Goal: Task Accomplishment & Management: Use online tool/utility

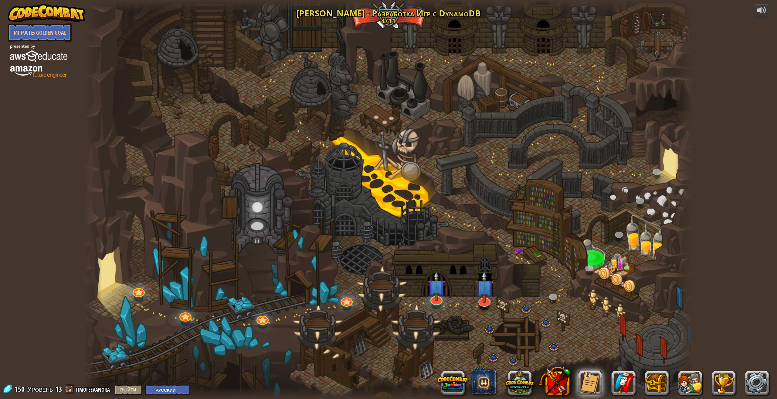
select select "ru"
click at [435, 302] on div at bounding box center [436, 298] width 12 height 12
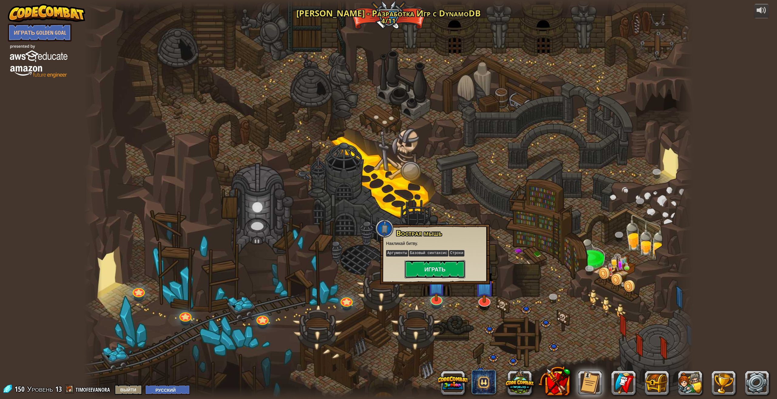
click at [427, 269] on button "Играть" at bounding box center [435, 269] width 61 height 18
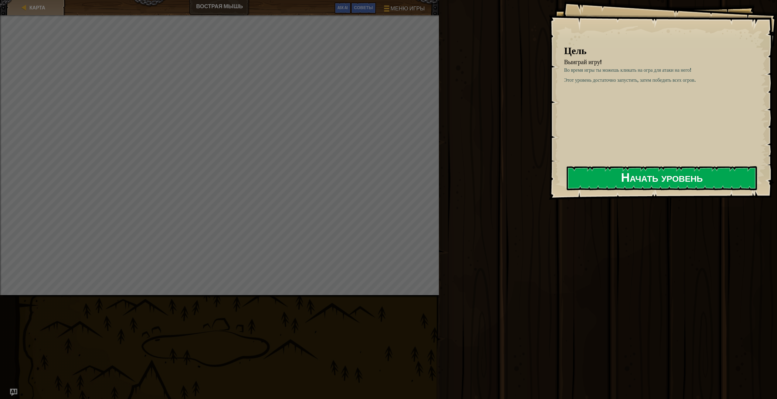
click at [685, 175] on button "Начать уровень" at bounding box center [662, 178] width 190 height 24
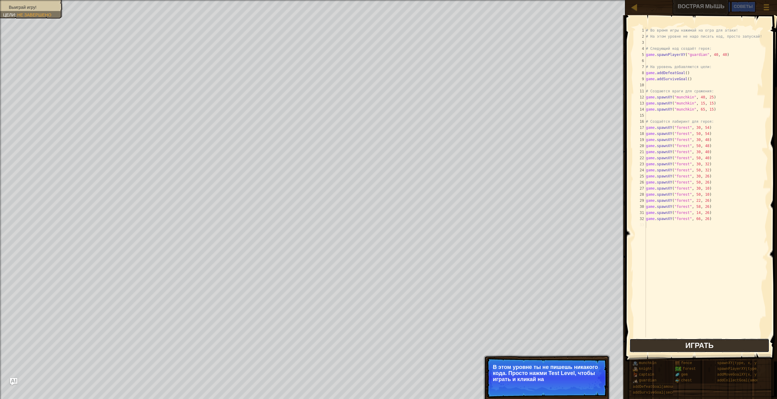
click at [704, 346] on span "Играть" at bounding box center [700, 345] width 28 height 10
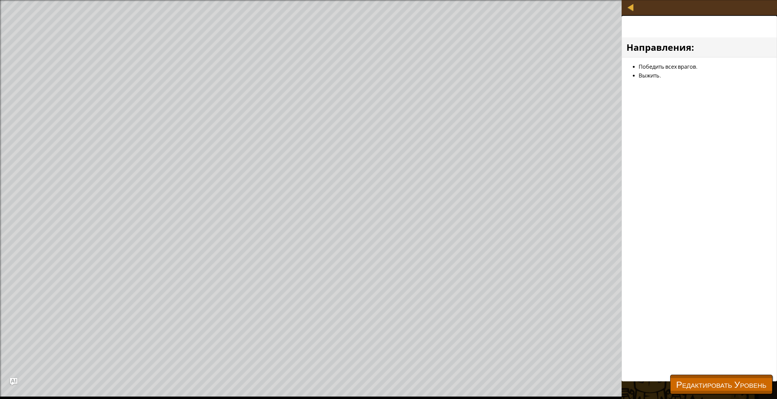
click at [693, 72] on li "Выжить." at bounding box center [706, 75] width 134 height 9
click at [631, 8] on div at bounding box center [631, 7] width 8 height 8
select select "ru"
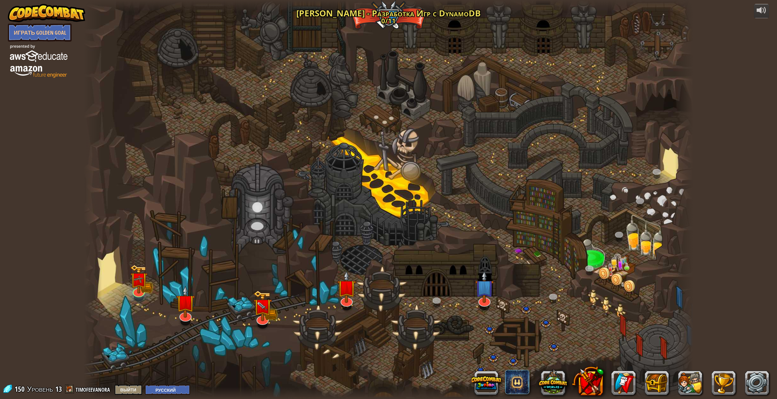
select select "ru"
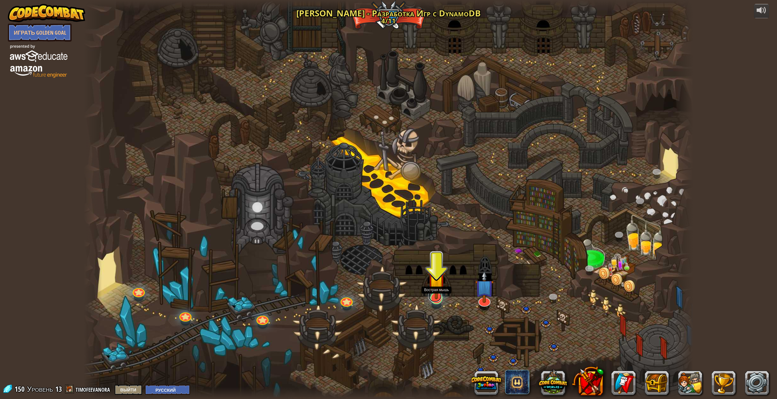
click at [436, 300] on link at bounding box center [434, 296] width 13 height 12
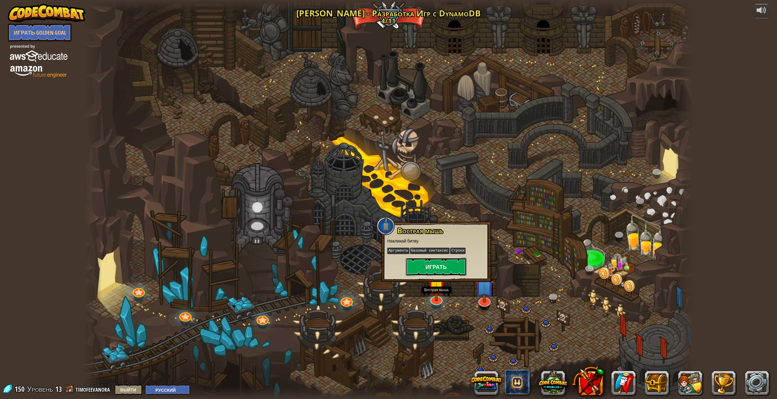
click at [437, 270] on button "Играть" at bounding box center [436, 266] width 61 height 18
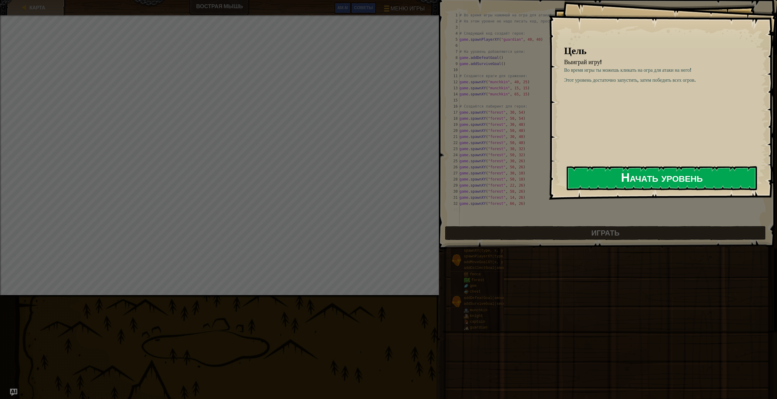
click at [635, 175] on button "Начать уровень" at bounding box center [662, 178] width 190 height 24
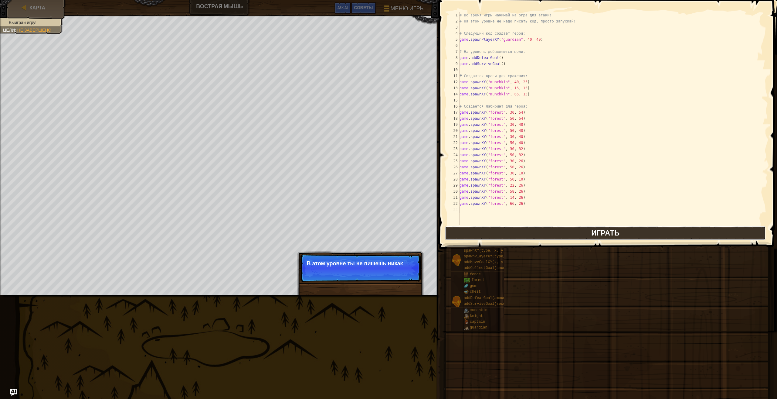
click at [602, 232] on span "Играть" at bounding box center [605, 233] width 28 height 10
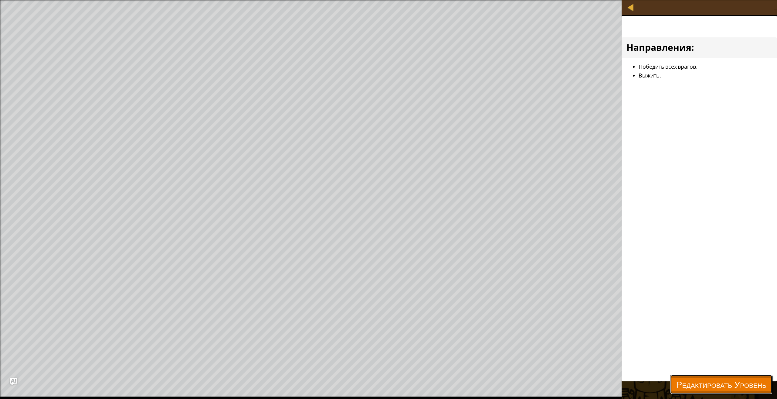
click at [692, 382] on span "Редактировать Уровень" at bounding box center [721, 384] width 90 height 12
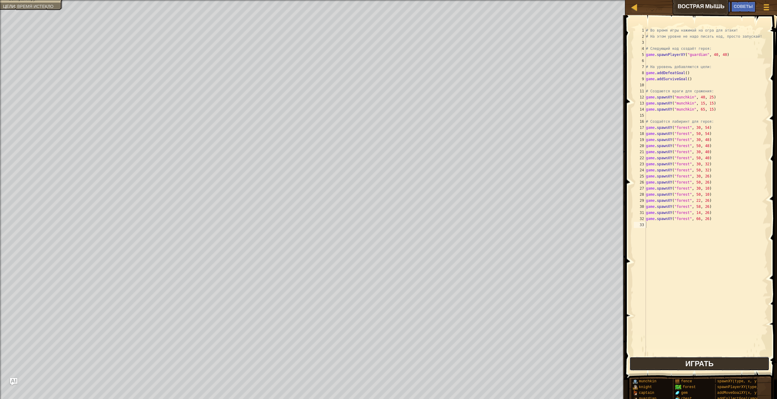
click at [668, 365] on button "Играть" at bounding box center [700, 363] width 140 height 14
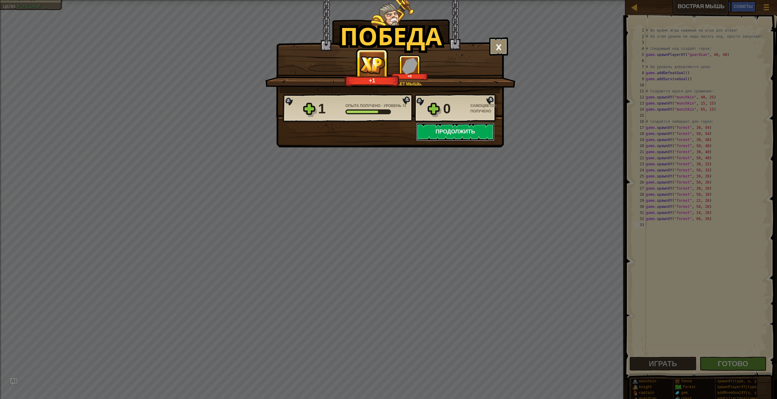
click at [462, 135] on button "Продолжить" at bounding box center [455, 132] width 78 height 18
select select "ru"
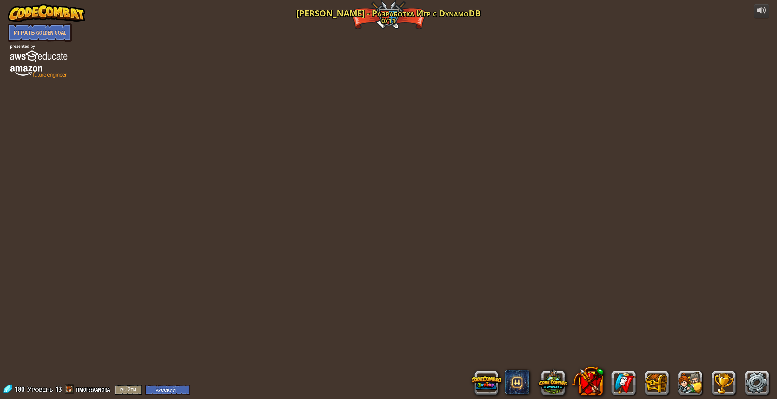
select select "ru"
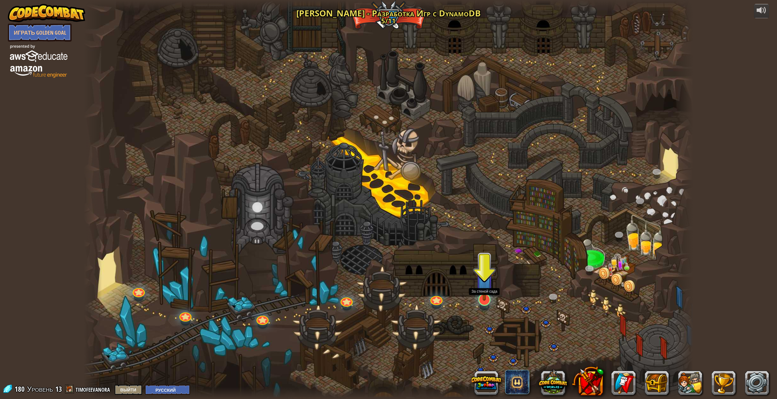
click at [483, 293] on img at bounding box center [485, 280] width 18 height 40
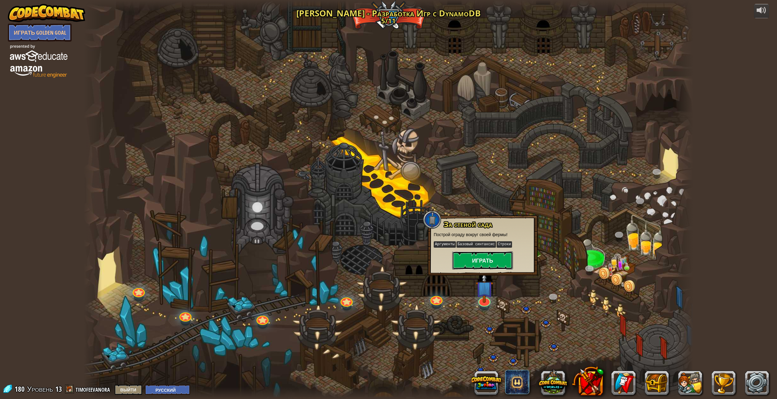
click at [479, 259] on button "Играть" at bounding box center [482, 260] width 61 height 18
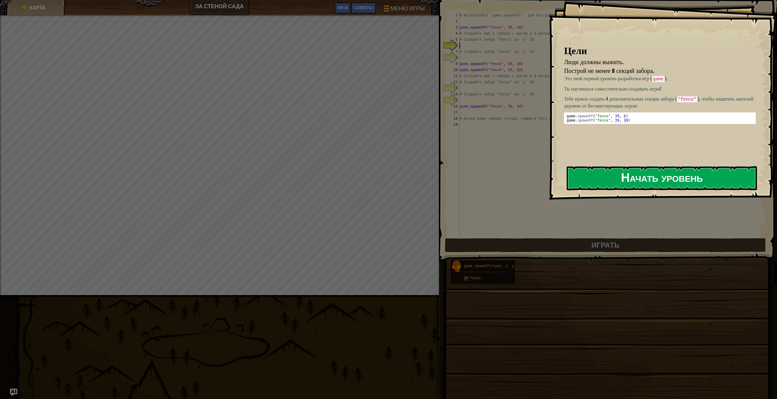
click at [599, 177] on button "Начать уровень" at bounding box center [662, 178] width 190 height 24
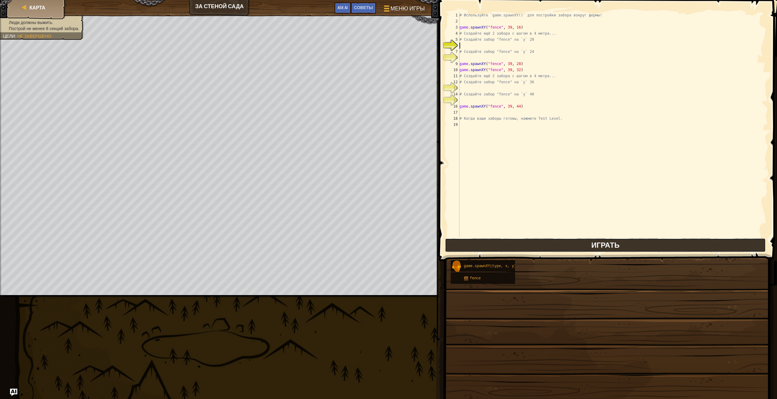
click at [550, 244] on div "Карта За стеной сада Меню игры Готово Советы Ask AI 1 ההההההההההההההההההההההההה…" at bounding box center [388, 199] width 777 height 399
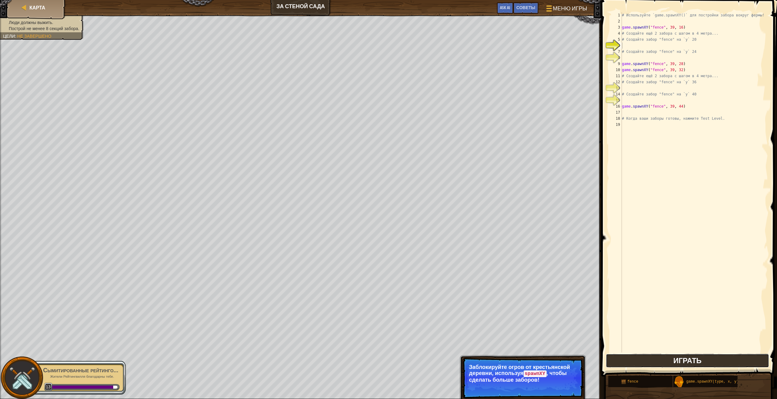
click at [634, 362] on button "Играть" at bounding box center [687, 360] width 163 height 14
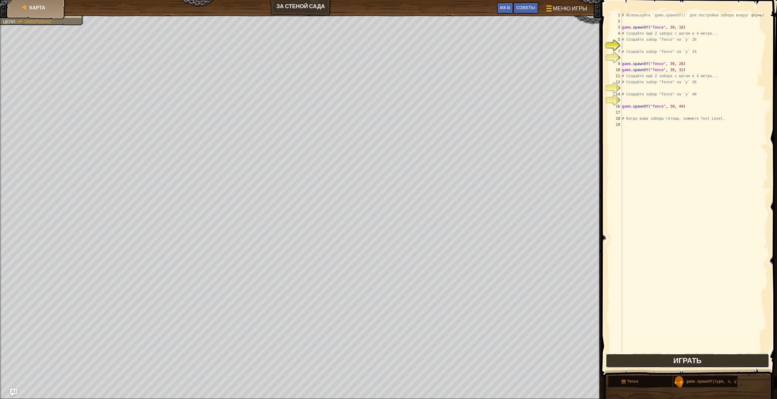
click at [668, 362] on button "Играть" at bounding box center [687, 360] width 163 height 14
click at [660, 49] on div "game .spawnXY нажмите enter" at bounding box center [678, 60] width 115 height 22
click at [680, 47] on div "# Используйте `game.spawnXY()` для постройки забора вокруг фермы! game . spawnX…" at bounding box center [694, 188] width 147 height 352
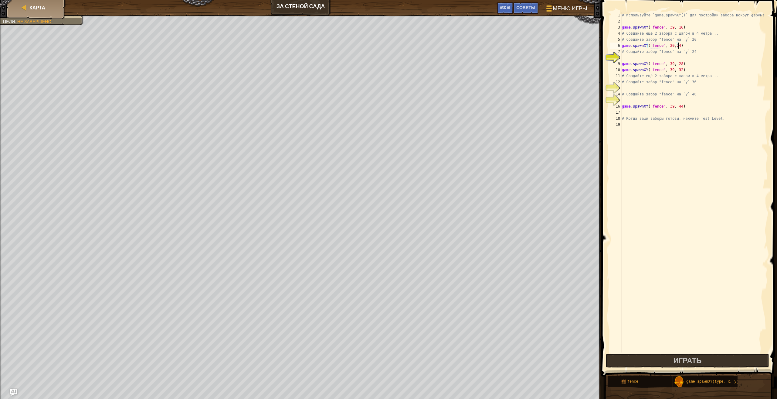
click at [648, 91] on div "# Используйте `game.spawnXY()` для постройки забора вокруг фермы! game . spawnX…" at bounding box center [694, 188] width 147 height 352
type textarea "# Создайте забор "fence" на `y` 40"
click at [652, 90] on div "# Используйте `game.spawnXY()` для постройки забора вокруг фермы! game . spawnX…" at bounding box center [694, 188] width 147 height 352
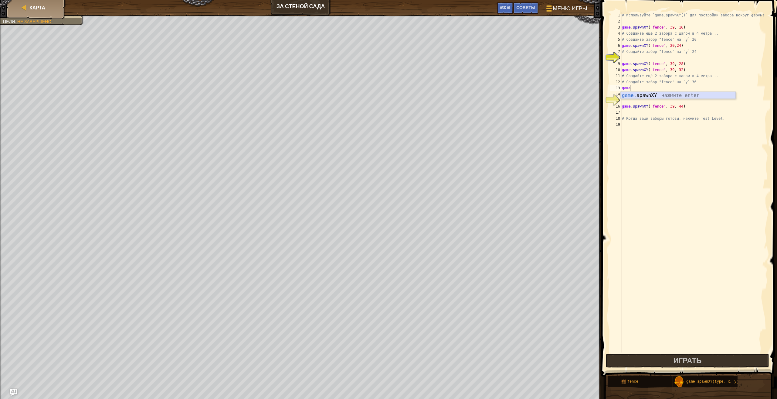
click at [684, 96] on div "game .spawnXY нажмите enter" at bounding box center [678, 103] width 115 height 22
click at [686, 88] on div "# Используйте `game.spawnXY()` для постройки забора вокруг фермы! game . spawnX…" at bounding box center [694, 188] width 147 height 352
click at [687, 361] on span "Играть" at bounding box center [687, 360] width 28 height 10
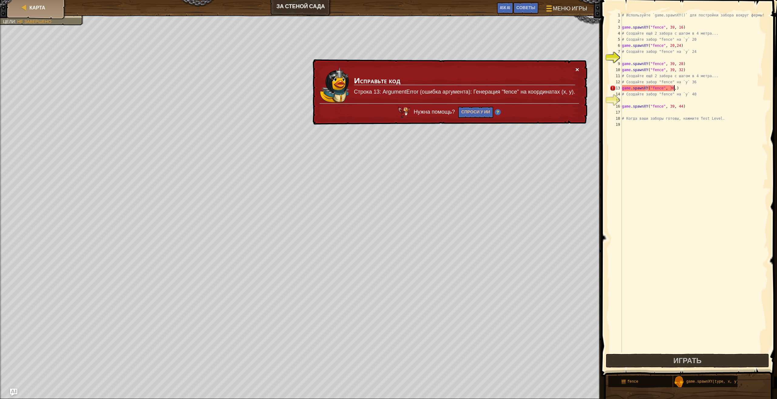
type textarea "game.spawnXY("fence", 36,)"
click at [576, 69] on button "×" at bounding box center [578, 69] width 4 height 6
click at [578, 70] on button "×" at bounding box center [578, 69] width 4 height 6
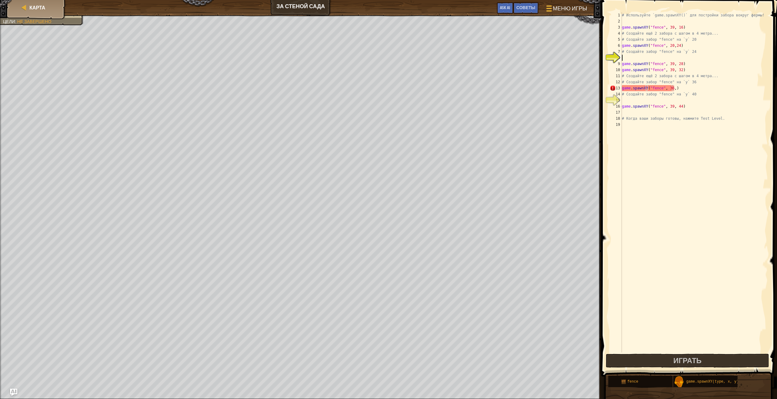
click at [646, 58] on div "# Используйте `game.spawnXY()` для постройки забора вокруг фермы! game . spawnX…" at bounding box center [694, 188] width 147 height 352
click at [647, 69] on div "# Используйте `game.spawnXY()` для постройки забора вокруг фермы! game . spawnX…" at bounding box center [694, 188] width 147 height 352
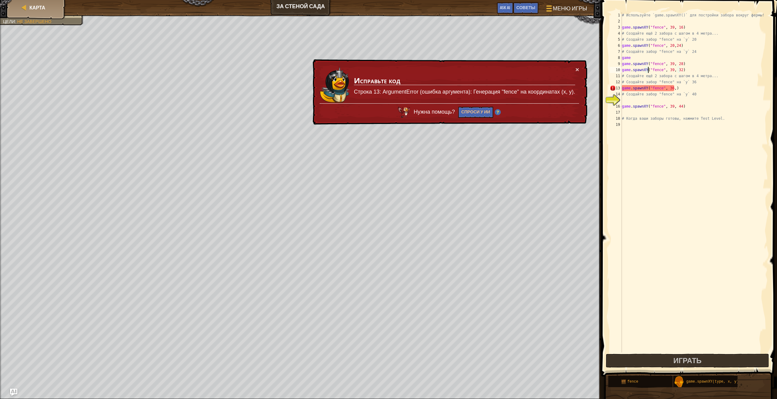
click at [643, 57] on div "# Используйте `game.spawnXY()` для постройки забора вокруг фермы! game . spawnX…" at bounding box center [694, 188] width 147 height 352
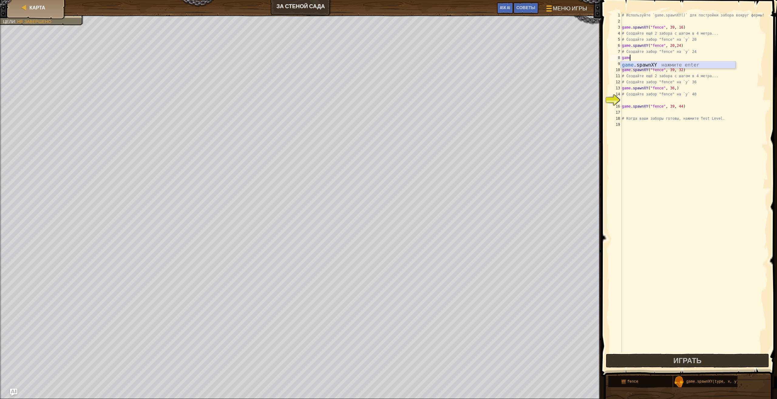
click at [630, 64] on div "game .spawnXY нажмите enter" at bounding box center [678, 72] width 115 height 22
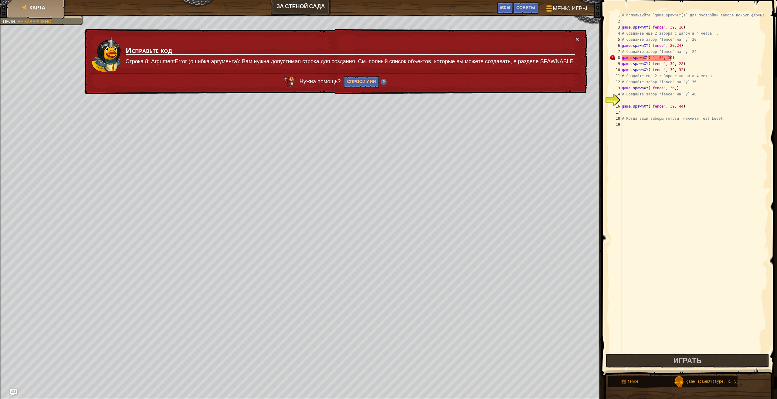
click at [684, 58] on div "# Используйте `game.spawnXY()` для постройки забора вокруг фермы! game . spawnX…" at bounding box center [694, 188] width 147 height 352
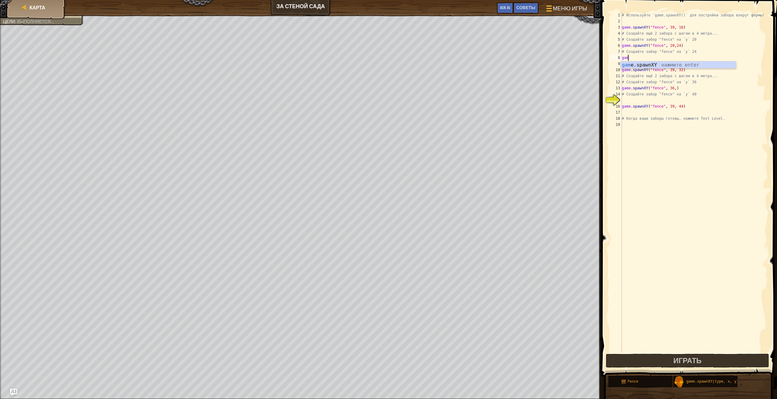
type textarea "g"
type textarea "#"
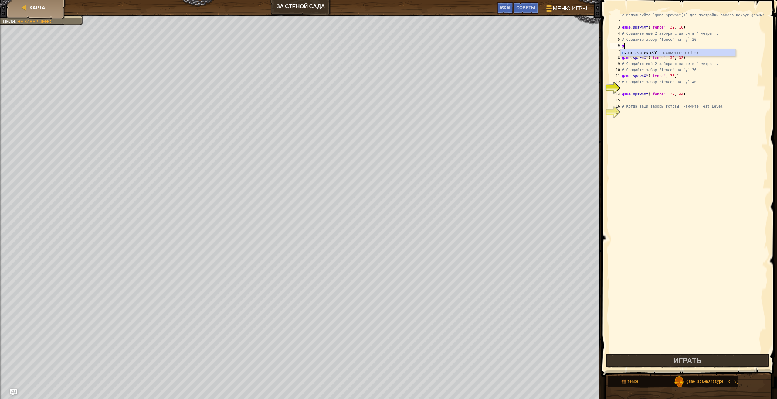
type textarea "g"
click at [695, 72] on div "# Используйте `game.spawnXY()` для постройки забора вокруг фермы! game . spawnX…" at bounding box center [694, 188] width 147 height 352
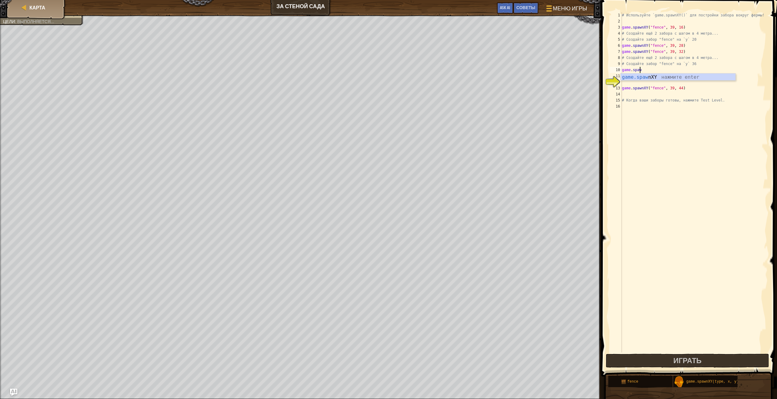
type textarea "g"
type textarea "# Создайте забор "fence" на `y"
click at [670, 364] on button "Играть" at bounding box center [687, 360] width 163 height 14
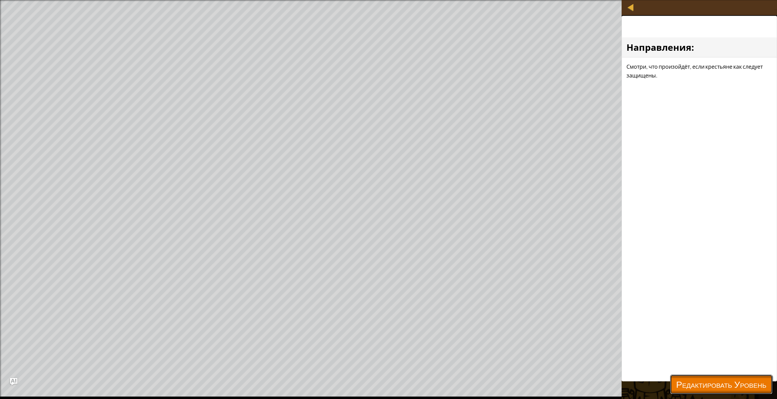
click at [677, 379] on span "Редактировать Уровень" at bounding box center [721, 384] width 90 height 12
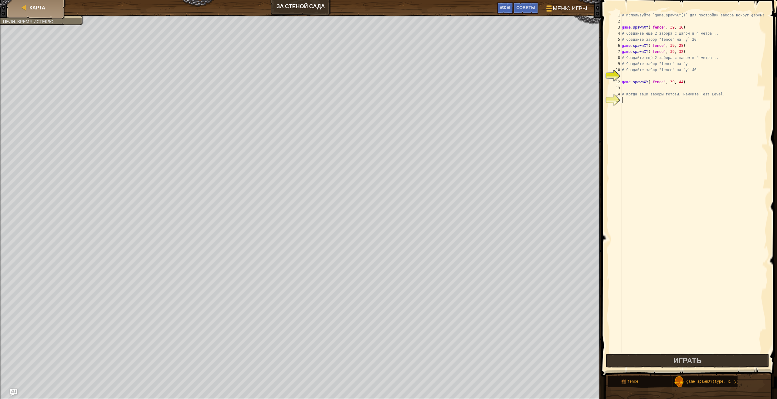
click at [731, 116] on div "# Используйте `game.spawnXY()` для постройки забора вокруг фермы! game . spawnX…" at bounding box center [694, 188] width 147 height 352
type textarea "#"
type textarea "g"
type textarea "#"
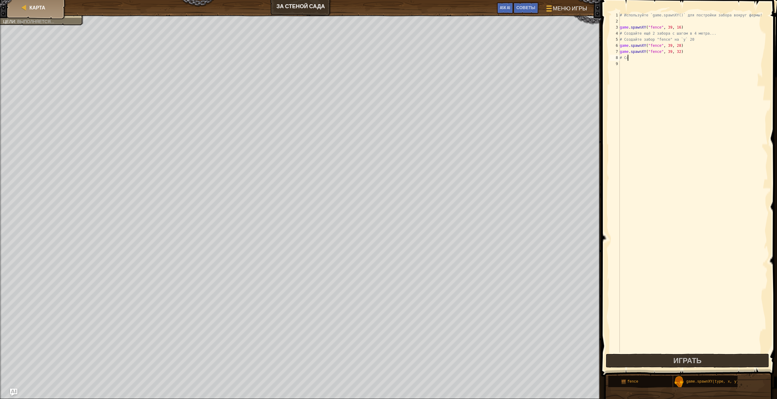
type textarea "#"
type textarea "g"
type textarea "#"
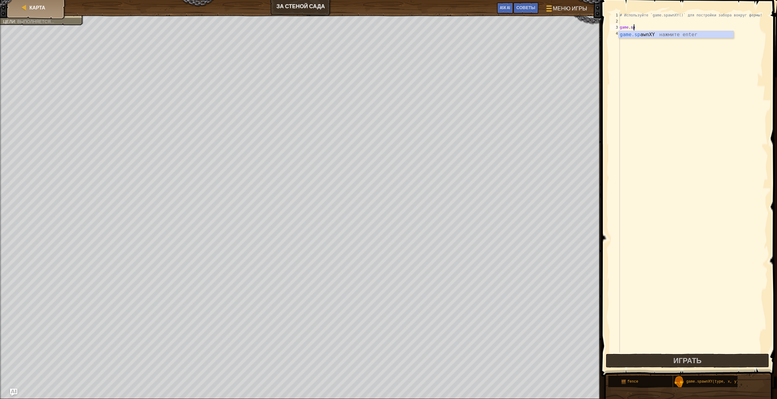
type textarea "g"
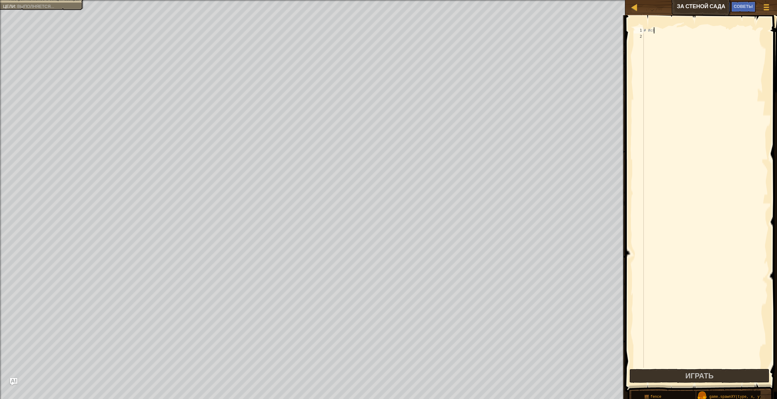
type textarea "#"
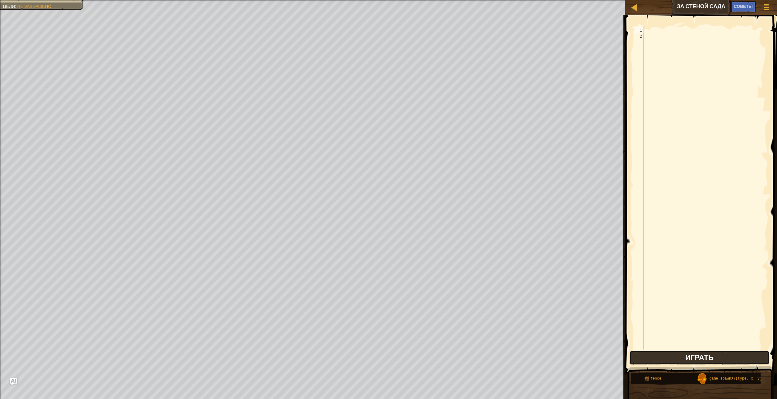
click at [665, 362] on button "Играть" at bounding box center [700, 357] width 140 height 14
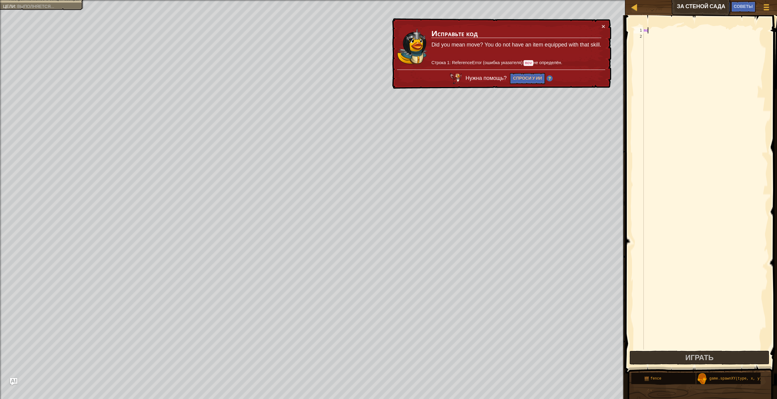
type textarea "m"
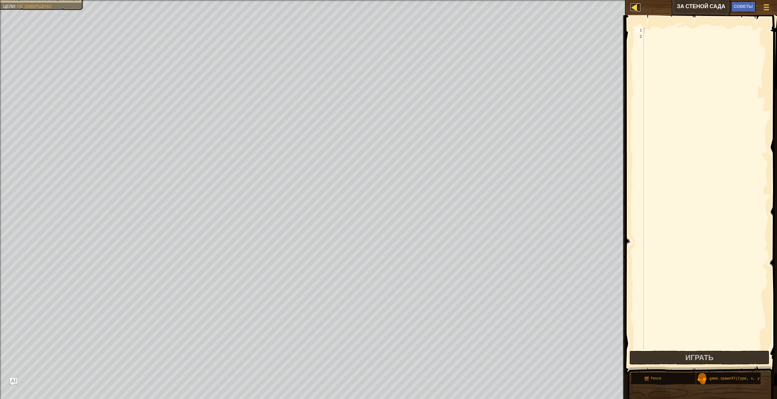
click at [638, 7] on div at bounding box center [635, 7] width 8 height 8
select select "ru"
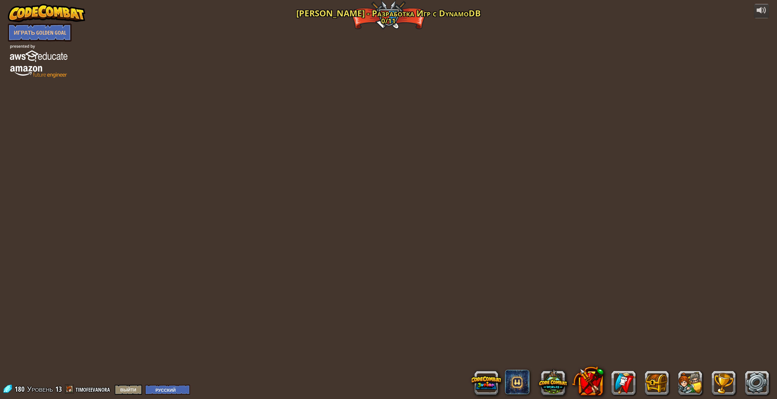
select select "ru"
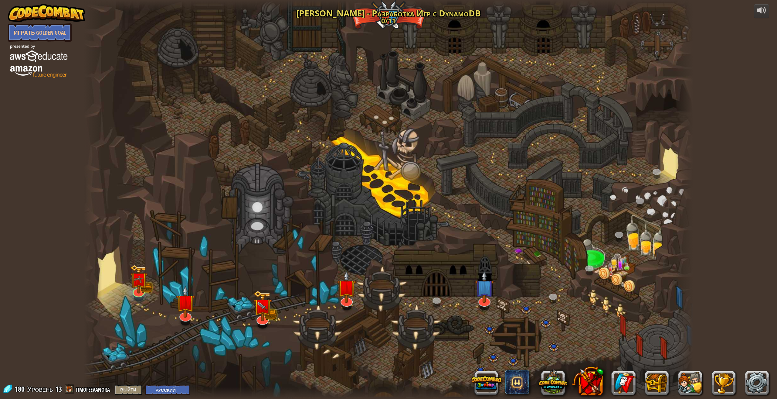
select select "ru"
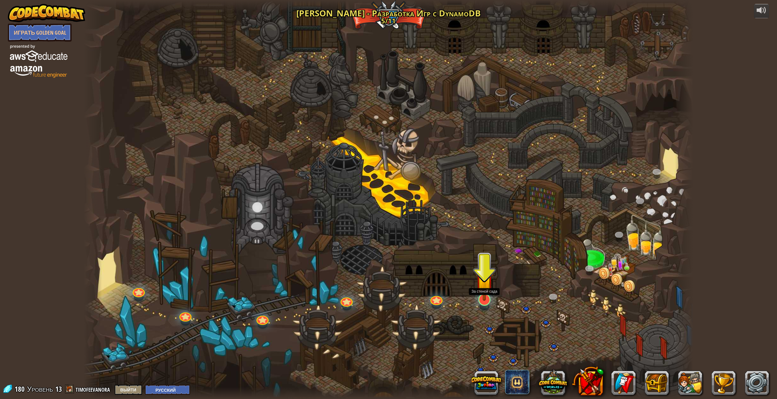
click at [484, 292] on img at bounding box center [485, 280] width 18 height 40
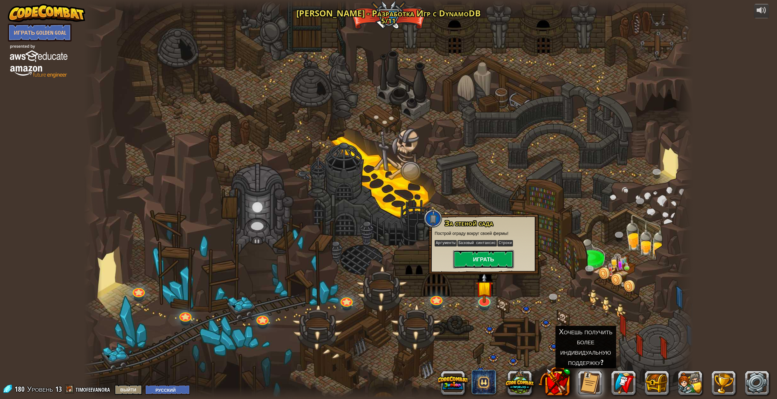
click at [490, 252] on button "Играть" at bounding box center [483, 259] width 61 height 18
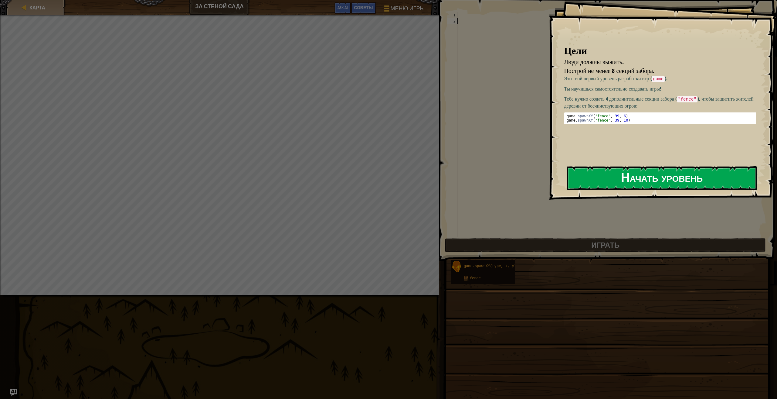
click at [599, 182] on button "Начать уровень" at bounding box center [662, 178] width 190 height 24
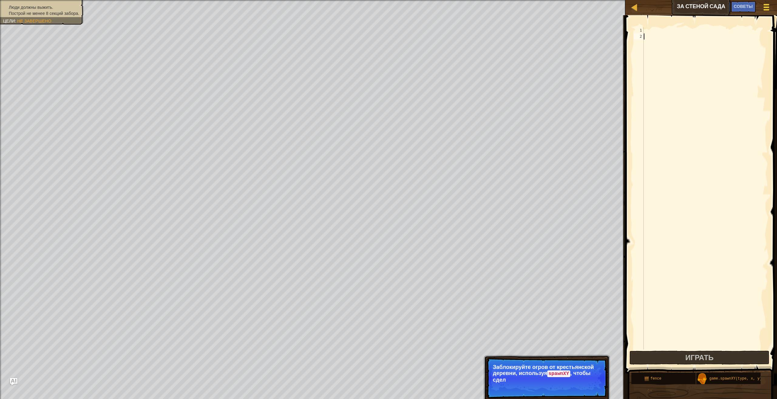
click at [768, 10] on span at bounding box center [767, 9] width 6 height 1
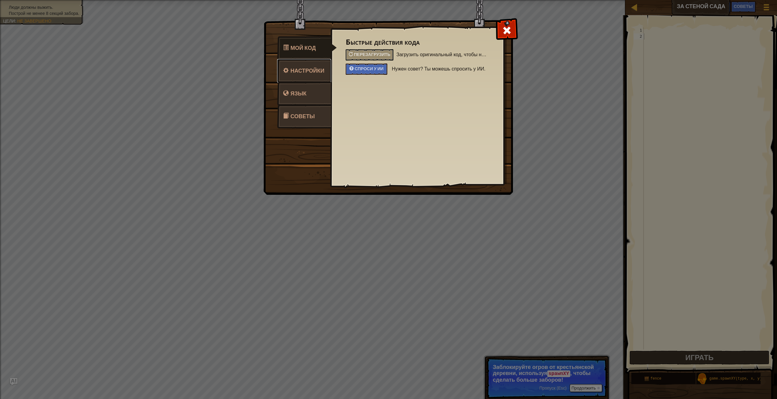
click at [328, 75] on link "Настройки" at bounding box center [304, 71] width 54 height 24
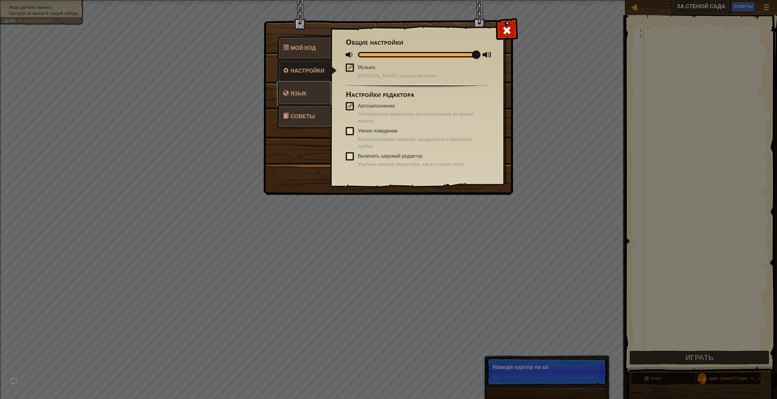
click at [323, 91] on link "Язык" at bounding box center [304, 94] width 54 height 24
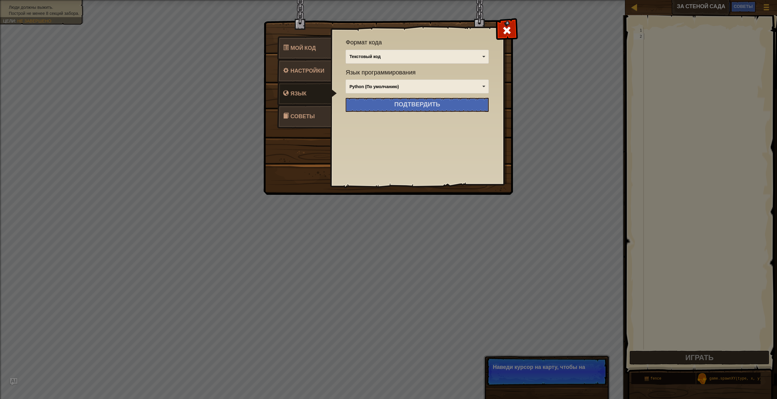
click at [314, 124] on link "Советы" at bounding box center [304, 116] width 54 height 24
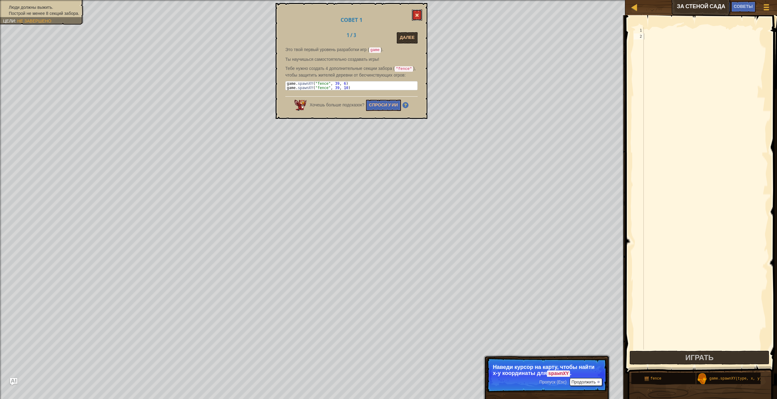
click at [412, 13] on button at bounding box center [417, 14] width 10 height 11
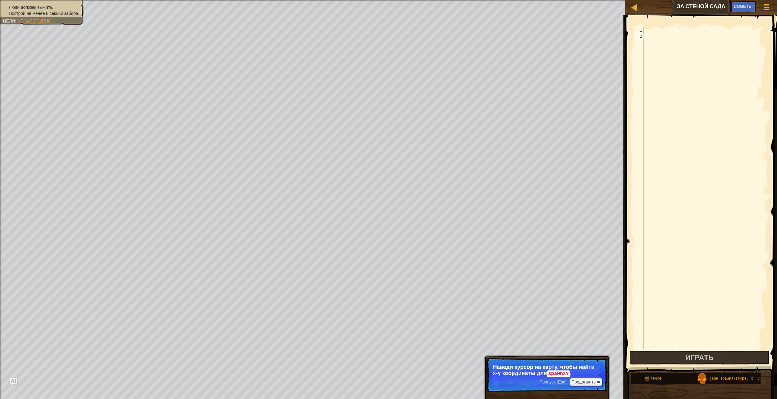
drag, startPoint x: 699, startPoint y: 380, endPoint x: 682, endPoint y: 328, distance: 54.1
click at [682, 328] on div "Советы 1 2 הההההההההההההההההההההההההההההההההההההההההההההההההההההההההההההההההההה…" at bounding box center [701, 205] width 154 height 380
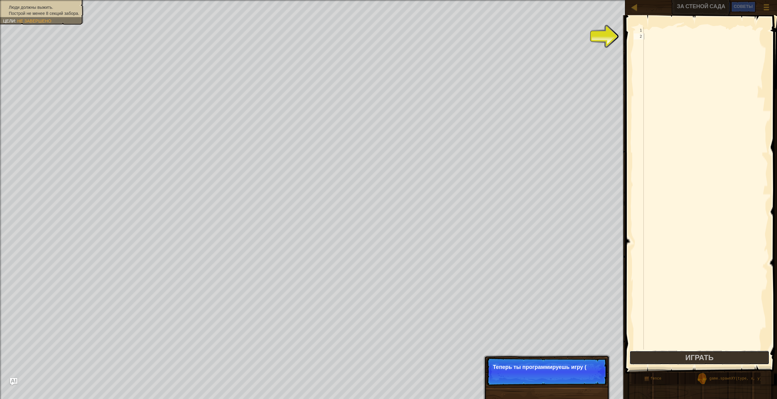
drag, startPoint x: 696, startPoint y: 362, endPoint x: 691, endPoint y: 346, distance: 16.6
click at [687, 326] on div "1 2 ההההההההההההההההההההההההההההההההההההההההההההההההההההההההההההההההההההההההההה…" at bounding box center [701, 206] width 154 height 376
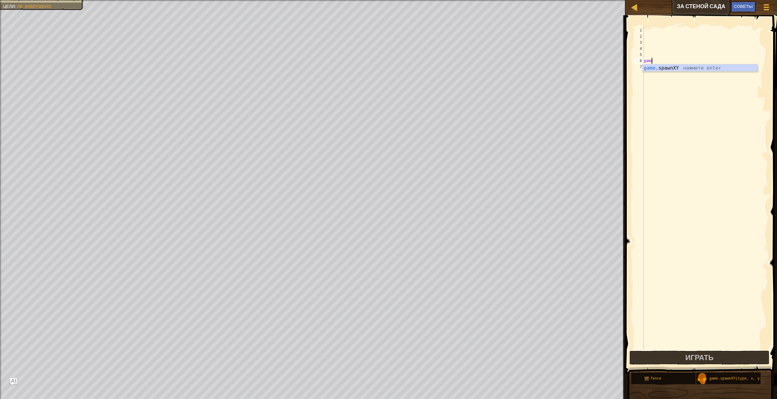
scroll to position [3, 0]
click at [678, 68] on div "game .spawnXY нажмите enter" at bounding box center [700, 75] width 115 height 22
type textarea "game.spawnXY("fence", 36, 30)"
click at [682, 66] on div "game . spawnXY ( "fence" , 36 , 30 )" at bounding box center [705, 194] width 125 height 334
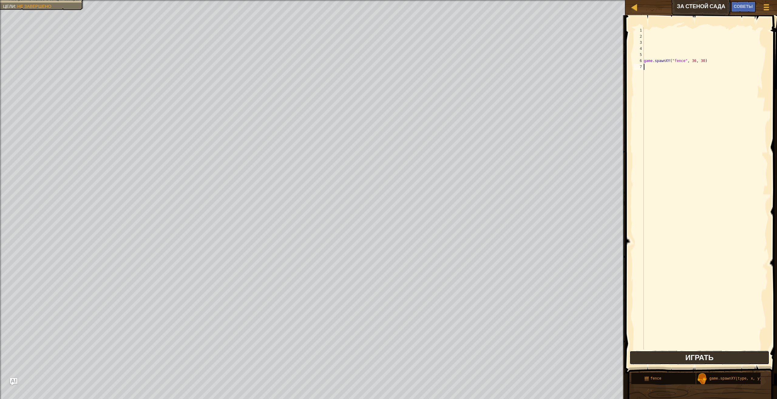
click at [658, 359] on button "Играть" at bounding box center [700, 357] width 140 height 14
type textarea "h"
type textarea "g"
click at [647, 35] on div at bounding box center [705, 194] width 125 height 334
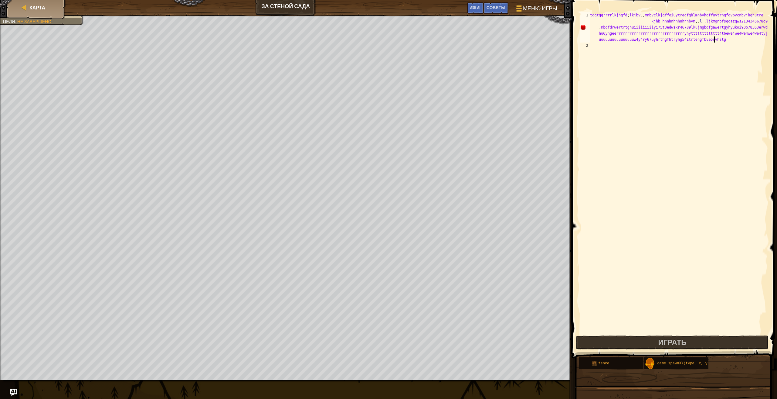
scroll to position [3, 66]
type textarea "tggtggrrrrlkjhgfd;lkjbv.,mnbvclkjgffoiuytredfghlmnbvhgffuytrhgfdvbvcnbvjhghutre…"
type textarea "vdfgdfghh"
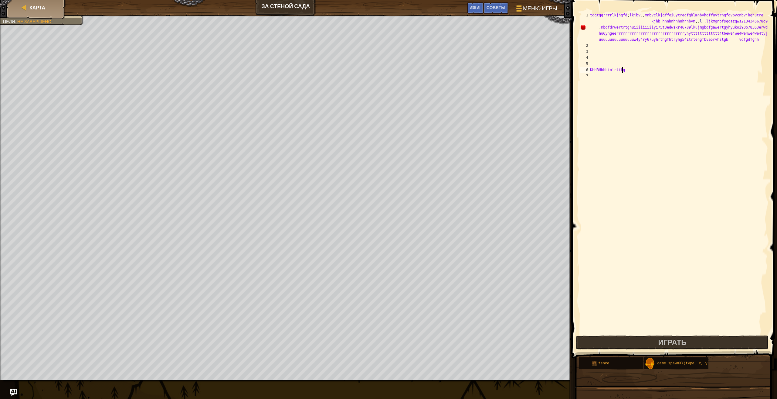
type textarea "KHHBHbhbiolrtikgk"
type textarea "k"
type textarea "K"
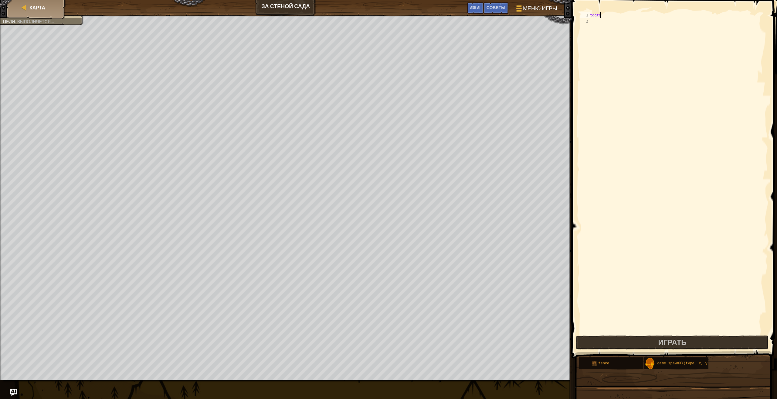
type textarea "t"
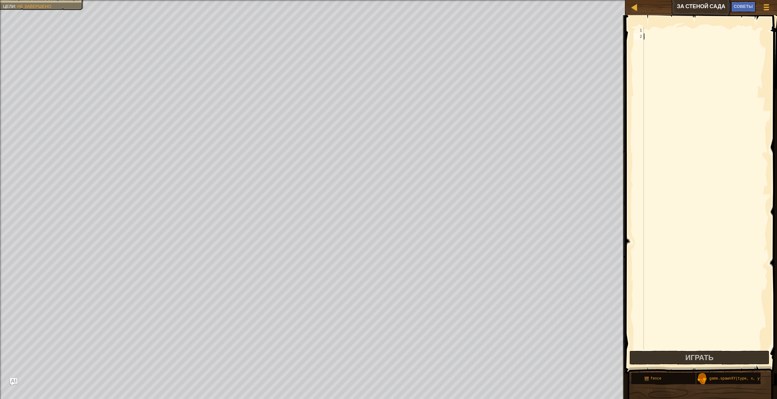
click at [648, 40] on div at bounding box center [705, 194] width 125 height 334
click at [746, 6] on span "Советы" at bounding box center [743, 6] width 19 height 6
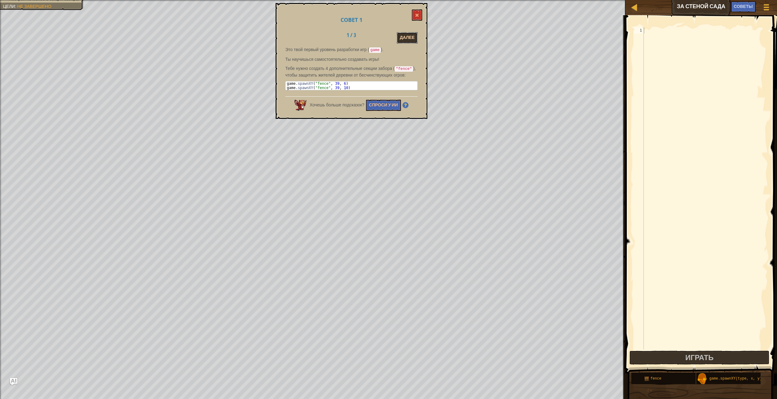
click at [403, 40] on button "Далее" at bounding box center [407, 37] width 21 height 11
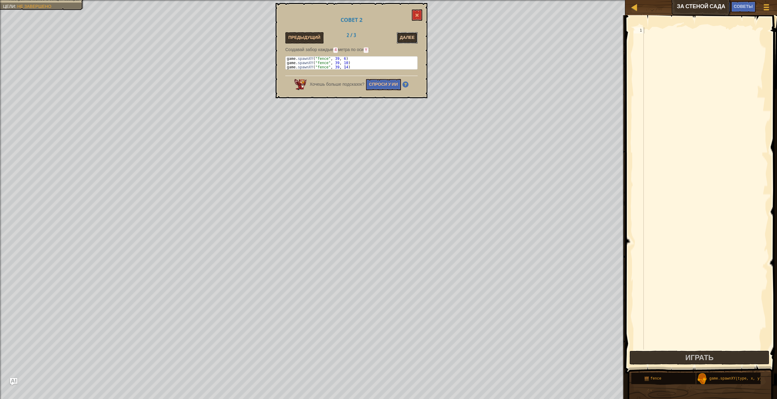
click at [400, 41] on button "Далее" at bounding box center [407, 37] width 21 height 11
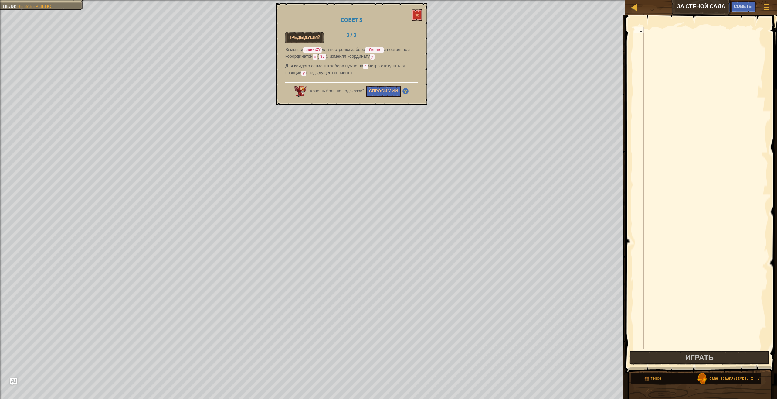
click at [662, 42] on div at bounding box center [705, 194] width 125 height 334
click at [664, 37] on div "ga me.spawnXY нажмите enter" at bounding box center [700, 45] width 115 height 22
click at [705, 29] on div "game . spawnXY ( "fence" , 36 , 30 )" at bounding box center [705, 194] width 125 height 334
type textarea "game.spawnXY("fence", 39,"
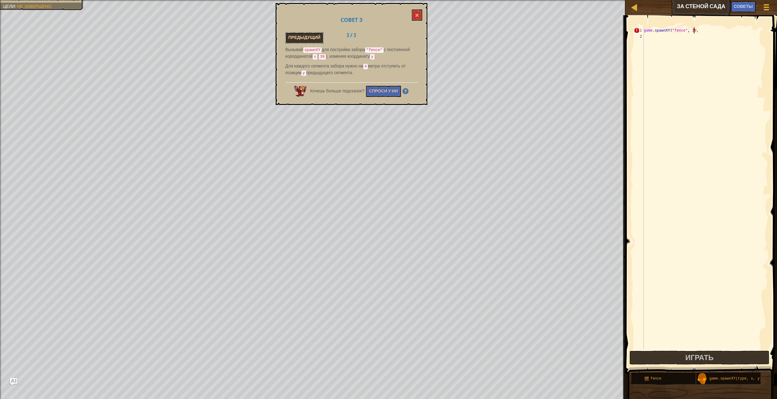
click at [296, 35] on button "Предыдущий" at bounding box center [304, 37] width 38 height 11
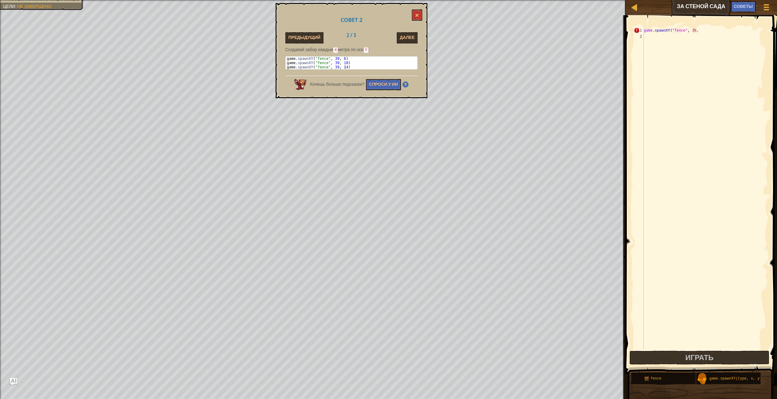
scroll to position [3, 0]
click at [712, 89] on div "game . spawnXY ( "fence" , 39 ," at bounding box center [705, 194] width 125 height 334
type textarea "game.spawnXY("fence", 39,)"
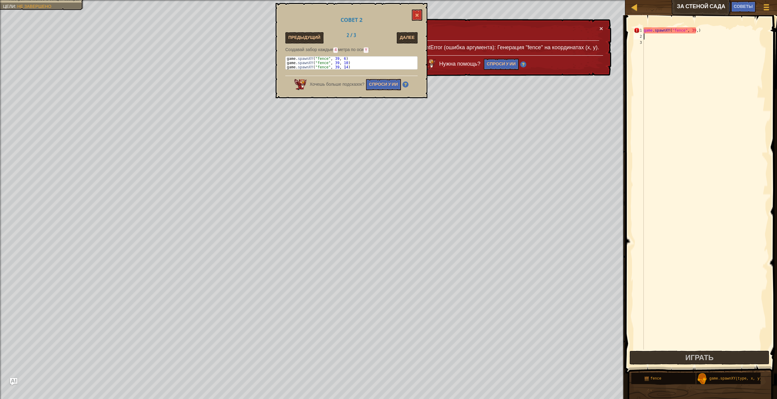
click at [726, 23] on span at bounding box center [702, 186] width 157 height 376
click at [691, 50] on div "game . spawnXY ( "fence" , 39 , )" at bounding box center [705, 194] width 125 height 334
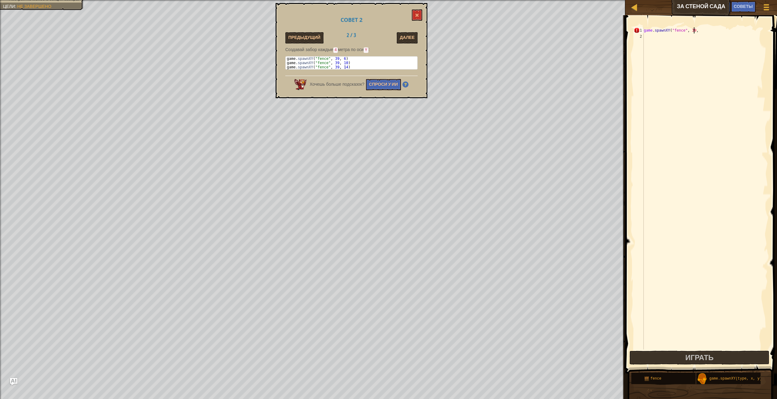
scroll to position [3, 4]
type textarea "game.spawnXY("fence", 39,6)"
click at [696, 46] on div "game .spawnXY нажмите enter" at bounding box center [700, 51] width 115 height 22
click at [708, 29] on div "game . spawnXY ( "fence" , 39 , 6 ) game . spawnXY ( "fence" , 36 , 30 )" at bounding box center [705, 194] width 125 height 334
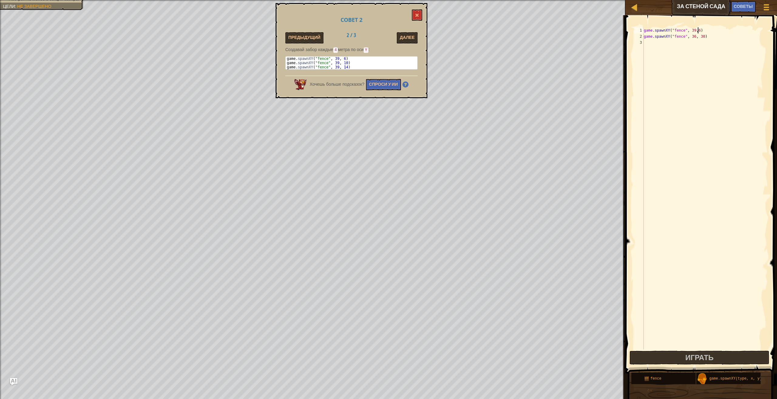
type textarea "game.spawnXY("fence", 39,6)"
click at [706, 36] on div "game . spawnXY ( "fence" , 39 , 6 ) game . spawnXY ( "fence" , 36 , 30 )" at bounding box center [705, 194] width 125 height 334
type textarea "game.spawnXY("fence", 39,10)"
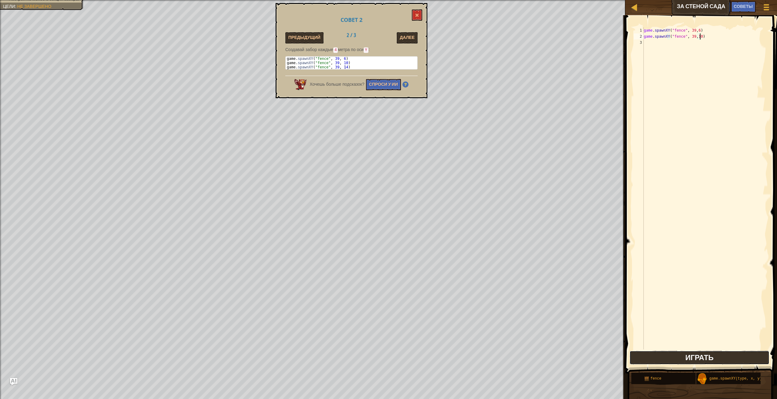
click at [665, 357] on button "Играть" at bounding box center [700, 357] width 140 height 14
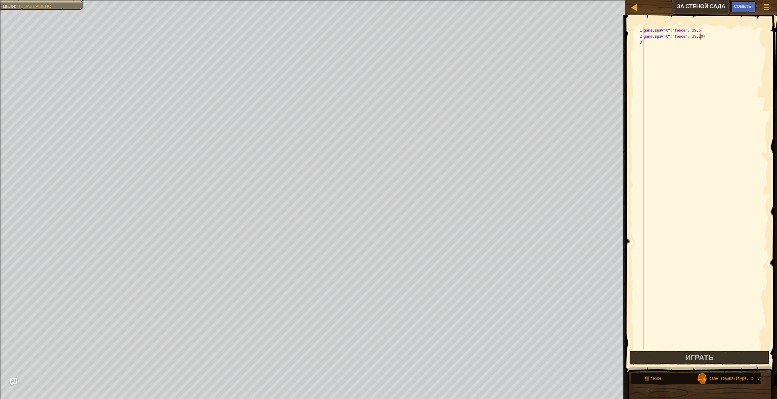
click at [652, 186] on div "game . spawnXY ( "fence" , 39 , 6 ) game . spawnXY ( "fence" , 39 , 10 )" at bounding box center [705, 194] width 125 height 334
click at [730, 41] on div "game . spawnXY ( "fence" , 39 , 6 ) game . spawnXY ( "fence" , 39 , 10 )" at bounding box center [705, 194] width 125 height 334
type textarea "g"
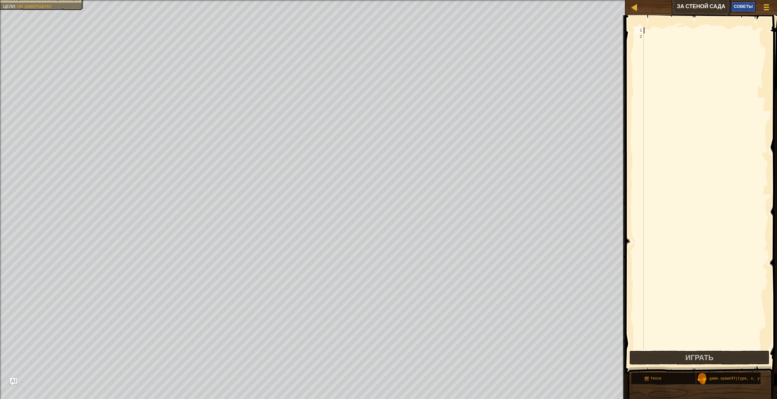
click at [747, 1] on div "Советы" at bounding box center [743, 6] width 25 height 11
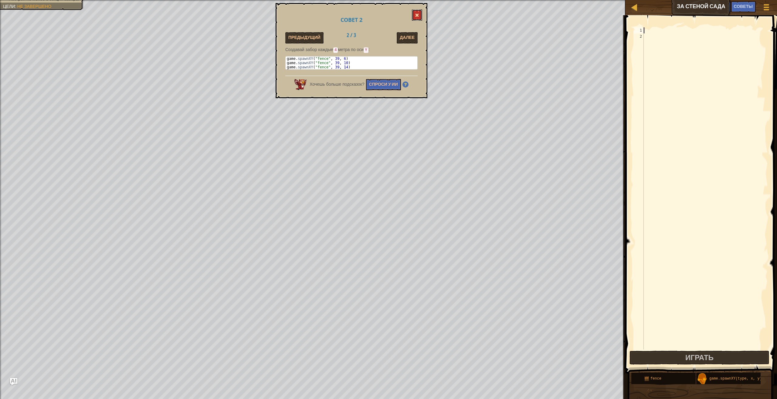
click at [420, 13] on button at bounding box center [417, 14] width 10 height 11
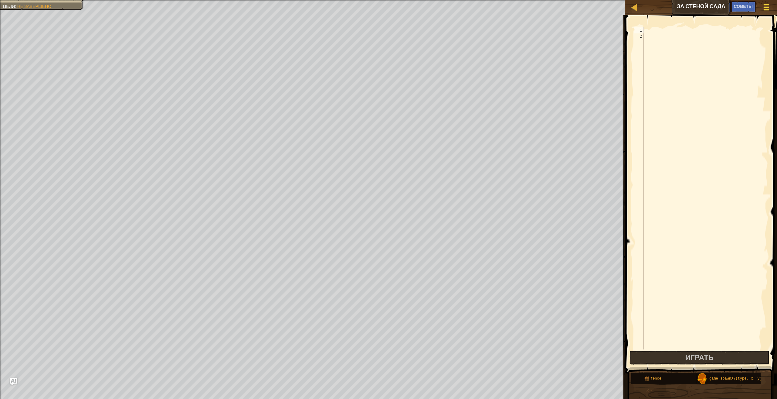
click at [761, 2] on button "Меню игры" at bounding box center [767, 8] width 16 height 15
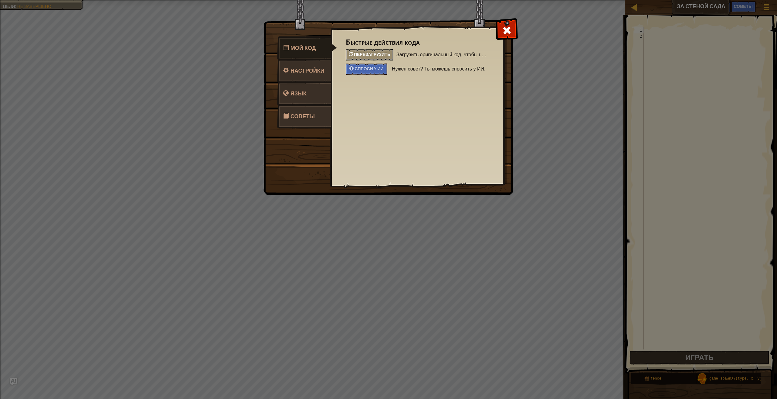
click at [361, 52] on span "Перезагрузить" at bounding box center [372, 54] width 36 height 6
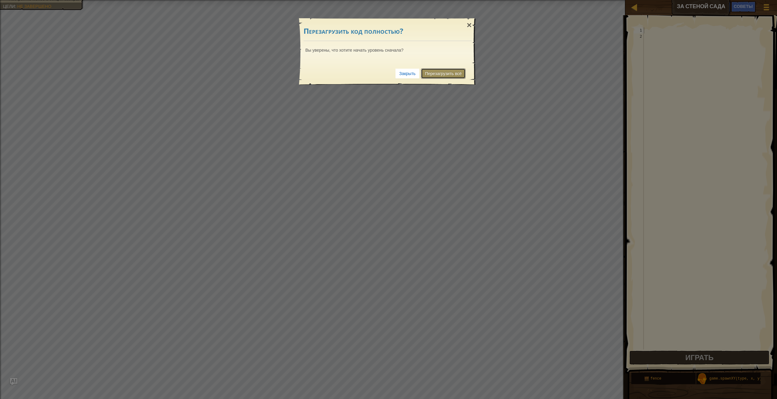
click at [434, 72] on link "Перезагрузить всё" at bounding box center [443, 73] width 45 height 10
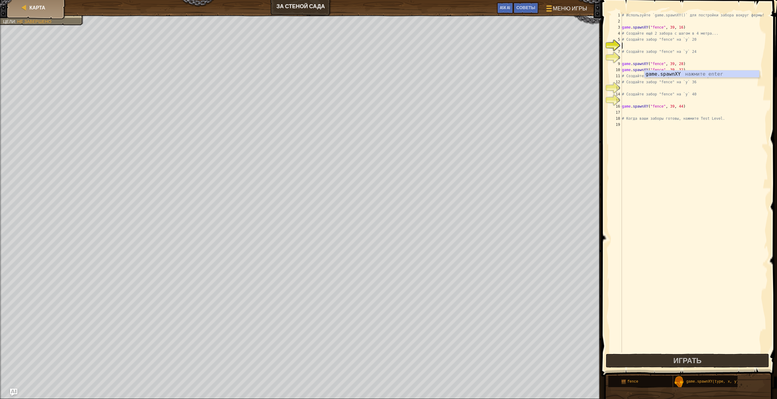
click at [670, 140] on div "# Используйте `game.spawnXY()` для постройки забора вокруг фермы! game . spawnX…" at bounding box center [694, 188] width 147 height 352
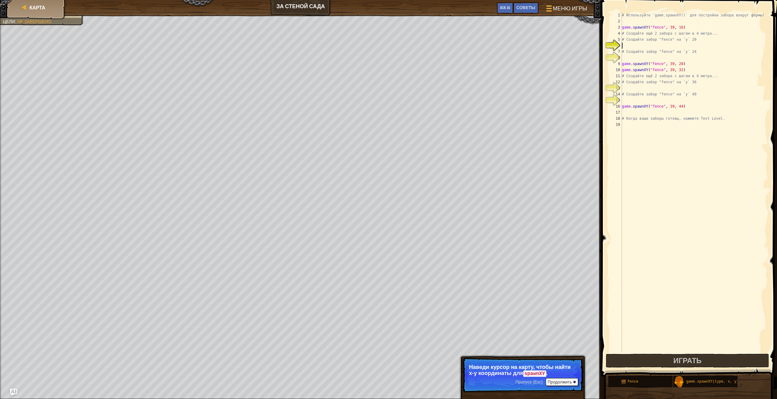
click at [631, 46] on div "# Используйте `game.spawnXY()` для постройки забора вокруг фермы! game . spawnX…" at bounding box center [694, 188] width 147 height 352
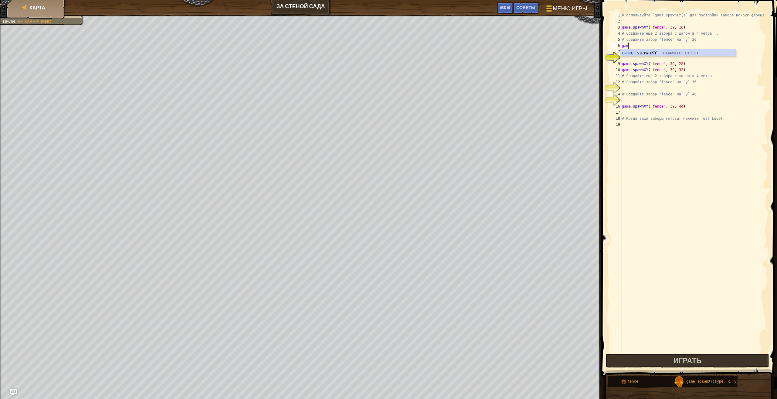
scroll to position [3, 0]
click at [666, 51] on div "game .spawnXY нажмите enter" at bounding box center [678, 60] width 115 height 22
click at [696, 34] on div "# Используйте `game.spawnXY()` для постройки забора вокруг фермы! game . spawnX…" at bounding box center [694, 188] width 147 height 352
click at [682, 47] on div "# Используйте `game.spawnXY()` для постройки забора вокруг фермы! game . spawnX…" at bounding box center [694, 188] width 147 height 352
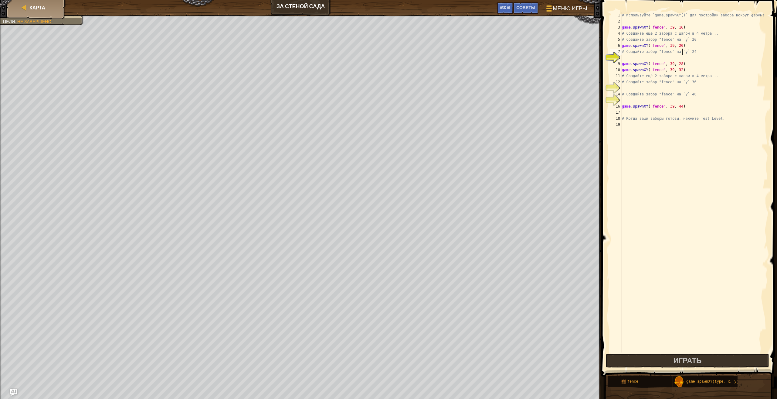
click at [683, 53] on div "# Используйте `game.spawnXY()` для постройки забора вокруг фермы! game . spawnX…" at bounding box center [694, 188] width 147 height 352
type textarea "# Создайте забор "fence" на `y` 24"
click at [686, 55] on div "# Используйте `game.spawnXY()` для постройки забора вокруг фермы! game . spawnX…" at bounding box center [694, 188] width 147 height 352
click at [714, 59] on div "# Используйте `game.spawnXY()` для постройки забора вокруг фермы! game . spawnX…" at bounding box center [694, 188] width 147 height 352
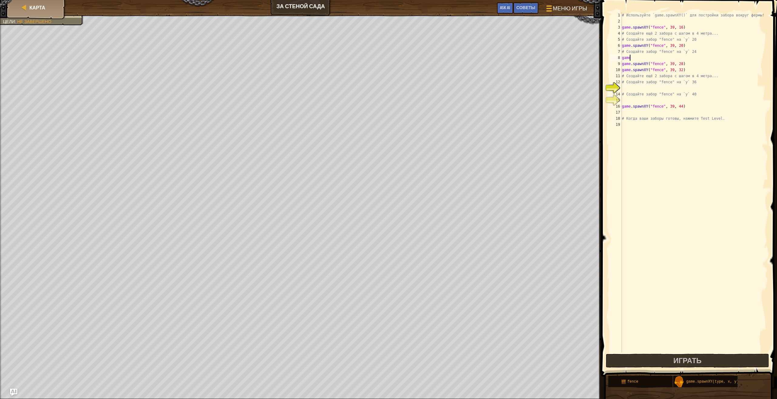
scroll to position [3, 1]
click at [709, 62] on div "game. spawnXY нажмите enter" at bounding box center [678, 72] width 115 height 22
click at [709, 62] on div "# Используйте `game.spawnXY()` для постройки забора вокруг фермы! game . spawnX…" at bounding box center [694, 188] width 147 height 352
click at [692, 64] on div "# Используйте `game.spawnXY()` для постройки забора вокруг фермы! game . spawnX…" at bounding box center [694, 188] width 147 height 352
click at [693, 63] on div "# Используйте `game.spawnXY()` для постройки забора вокруг фермы! game . spawnX…" at bounding box center [694, 188] width 147 height 352
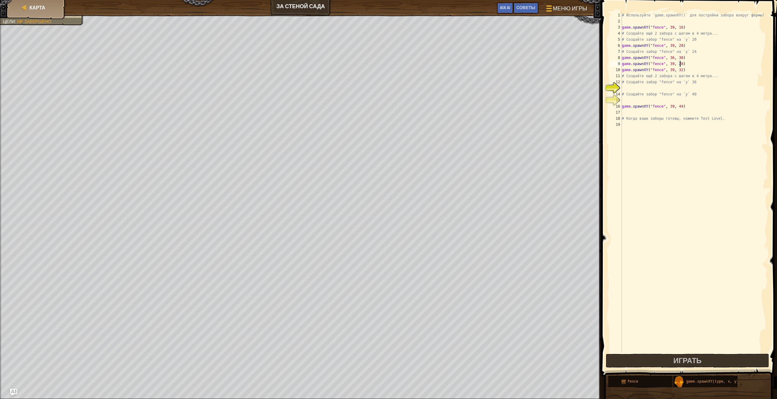
click at [695, 61] on div "# Используйте `game.spawnXY()` для постройки забора вокруг фермы! game . spawnX…" at bounding box center [694, 188] width 147 height 352
drag, startPoint x: 693, startPoint y: 55, endPoint x: 693, endPoint y: 59, distance: 3.7
click at [692, 58] on div "# Используйте `game.spawnXY()` для постройки забора вокруг фермы! game . spawnX…" at bounding box center [694, 188] width 147 height 352
type textarea "game.spawnXY("fence", 39, 24)"
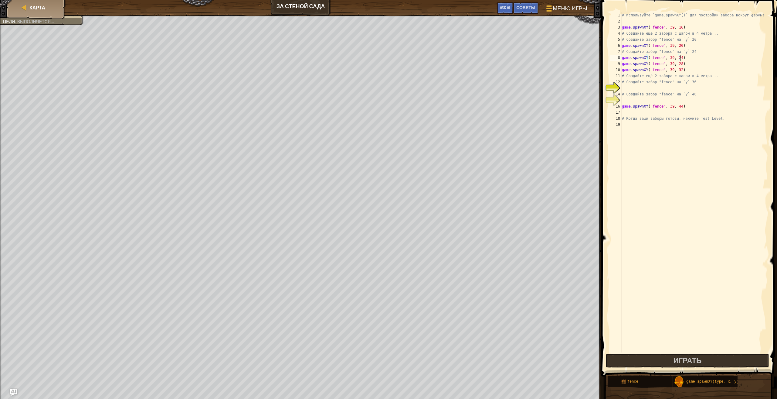
scroll to position [3, 5]
click at [623, 86] on div "# Используйте `game.spawnXY()` для постройки забора вокруг фермы! game . spawnX…" at bounding box center [694, 188] width 147 height 352
click at [633, 97] on div "game.spawnXY нажмите enter" at bounding box center [678, 103] width 115 height 22
click at [705, 83] on div "# Используйте `game.spawnXY()` для постройки забора вокруг фермы! game . spawnX…" at bounding box center [694, 188] width 147 height 352
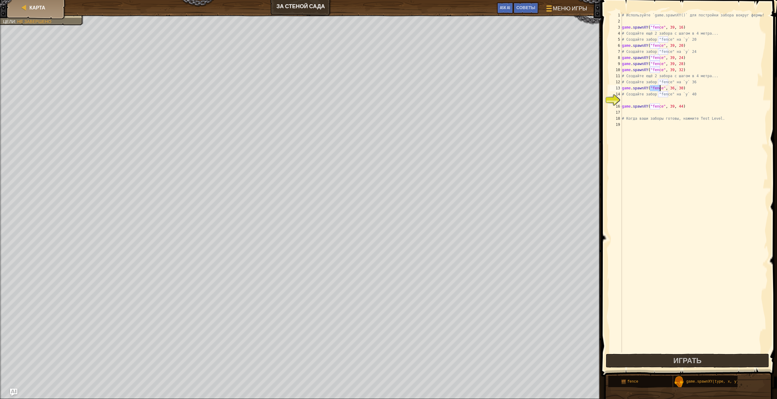
type textarea "# Создайте забор "fence" на `y` 36"
click at [674, 89] on div "# Используйте `game.spawnXY()` для постройки забора вокруг фермы! game . spawnX…" at bounding box center [694, 188] width 147 height 352
click at [684, 95] on div "# Используйте `game.spawnXY()` для постройки забора вокруг фермы! game . spawnX…" at bounding box center [694, 188] width 147 height 352
click at [682, 81] on div "# Используйте `game.spawnXY()` для постройки забора вокруг фермы! game . spawnX…" at bounding box center [694, 188] width 147 height 352
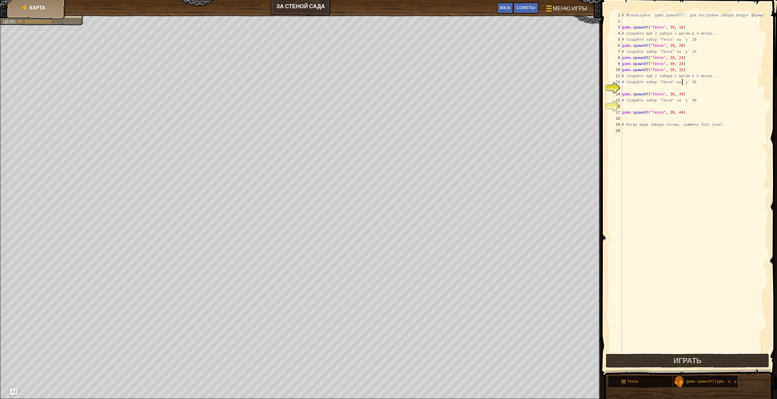
type textarea "# Создайте забор "fence" на `y` 36"
click at [684, 88] on div "# Используйте `game.spawnXY()` для постройки забора вокруг фермы! game . spawnX…" at bounding box center [694, 188] width 147 height 352
click at [684, 87] on div "# Используйте `game.spawnXY()` для постройки забора вокруг фермы! game . spawnX…" at bounding box center [694, 188] width 147 height 352
type textarea "game.spawnXY("fence", 39, 36)"
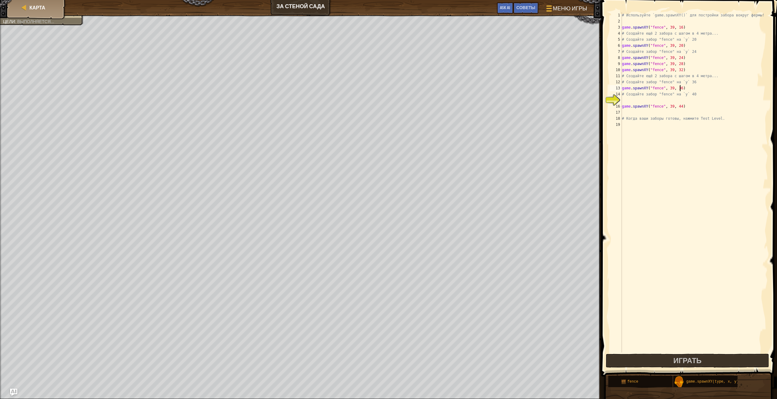
scroll to position [3, 5]
click at [636, 100] on div "# Используйте `game.spawnXY()` для постройки забора вокруг фермы! game . spawnX…" at bounding box center [694, 188] width 147 height 352
click at [652, 105] on div "game .spawnXY нажмите enter" at bounding box center [678, 115] width 115 height 22
click at [693, 91] on div "# Используйте `game.spawnXY()` для постройки забора вокруг фермы! game . spawnX…" at bounding box center [694, 188] width 147 height 352
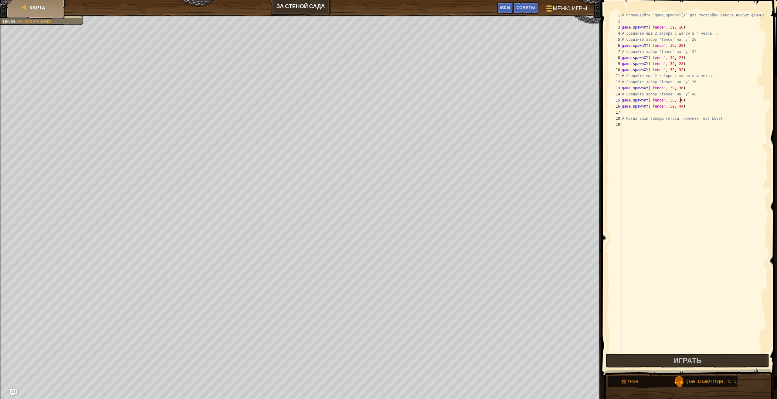
click at [698, 98] on div "# Используйте `game.spawnXY()` для постройки забора вокруг фермы! game . spawnX…" at bounding box center [694, 188] width 147 height 352
type textarea "game.spawnXY("fence", 39, 40)"
click at [626, 111] on div "# Используйте `game.spawnXY()` для постройки забора вокруг фермы! game . spawnX…" at bounding box center [694, 188] width 147 height 352
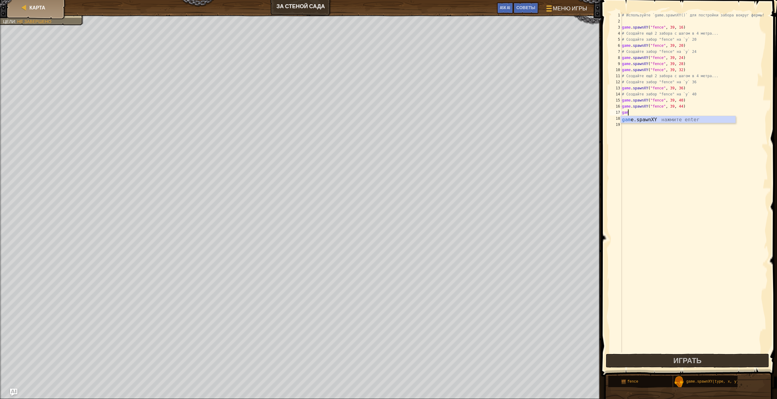
scroll to position [3, 0]
click at [623, 117] on div "game .spawnXY нажмите enter" at bounding box center [678, 127] width 115 height 22
click at [712, 103] on div "# Используйте `game.spawnXY()` для постройки забора вокруг фермы! game . spawnX…" at bounding box center [694, 188] width 147 height 352
click at [710, 113] on div "# Используйте `game.spawnXY()` для постройки забора вокруг фермы! game . spawnX…" at bounding box center [694, 188] width 147 height 352
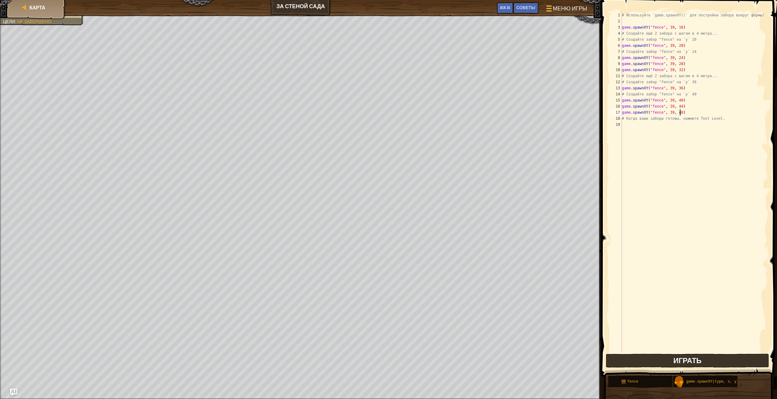
type textarea "game.spawnXY("fence", 39, 48)"
click at [670, 360] on button "Играть" at bounding box center [687, 360] width 163 height 14
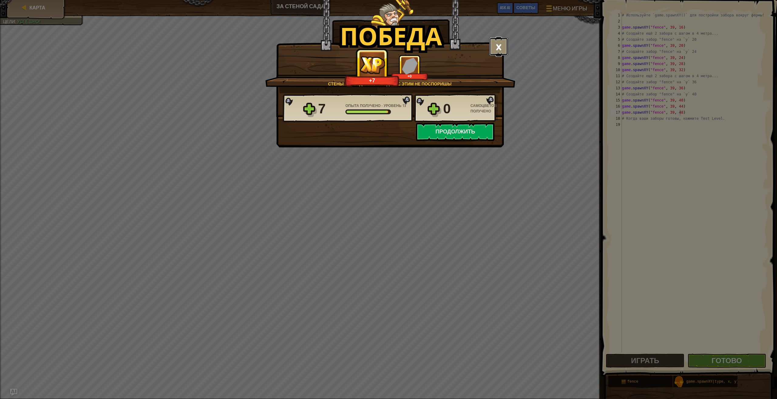
click at [500, 40] on button "×" at bounding box center [498, 46] width 19 height 18
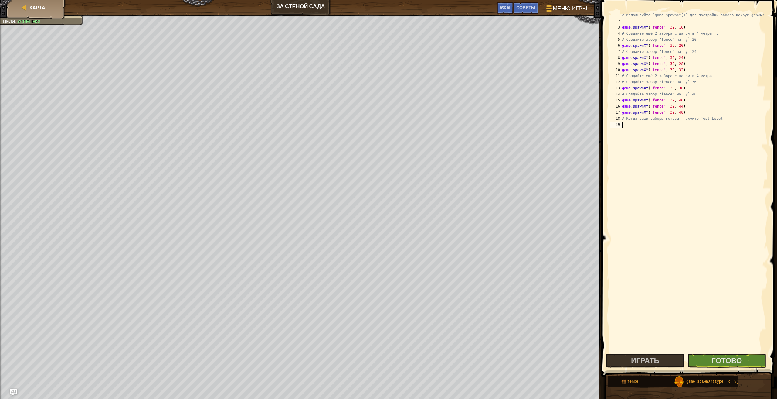
drag, startPoint x: 666, startPoint y: 294, endPoint x: 663, endPoint y: 307, distance: 13.2
click at [664, 299] on div "# Используйте `game.spawnXY()` для постройки забора вокруг фермы! game . spawnX…" at bounding box center [694, 188] width 147 height 352
click at [664, 318] on div "# Используйте `game.spawnXY()` для постройки забора вокруг фермы! game . spawnX…" at bounding box center [694, 188] width 147 height 352
click at [658, 327] on div "# Используйте `game.spawnXY()` для постройки забора вокруг фермы! game . spawnX…" at bounding box center [694, 188] width 147 height 352
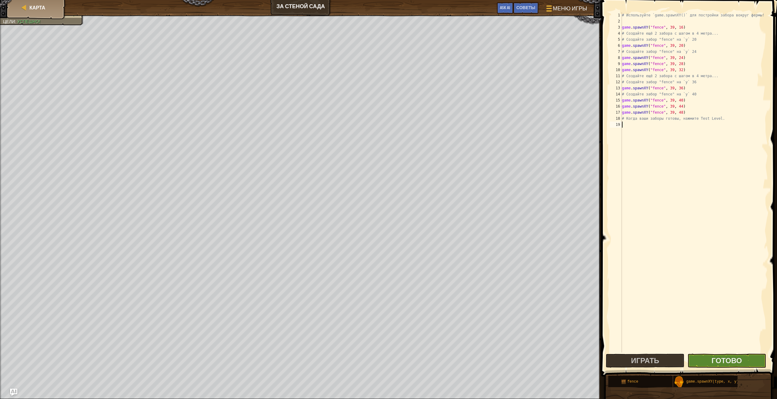
click at [698, 355] on div "1 2 3 4 5 6 7 8 9 10 11 12 13 14 15 16 17 18 19 # Используйте `game.spawnXY()` …" at bounding box center [689, 200] width 178 height 394
click at [697, 359] on button "Готово" at bounding box center [727, 360] width 79 height 14
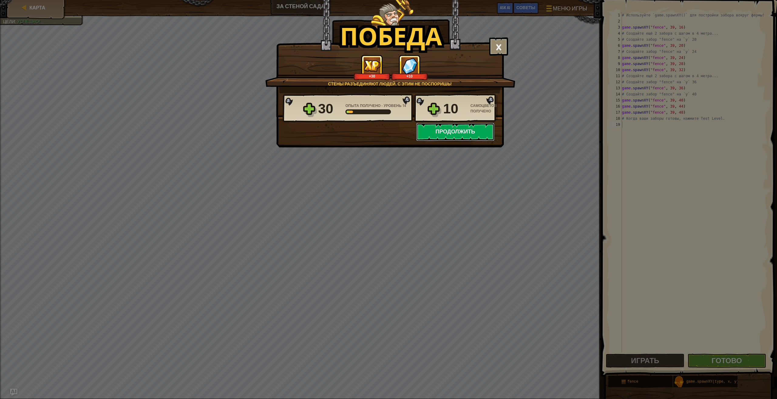
click at [461, 136] on button "Продолжить" at bounding box center [455, 132] width 78 height 18
select select "ru"
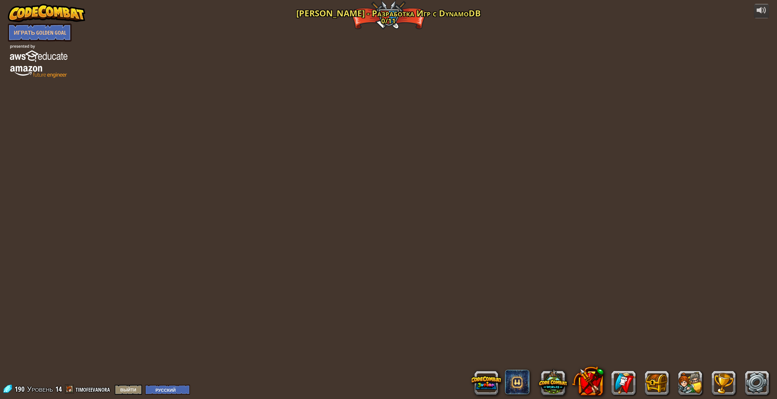
select select "ru"
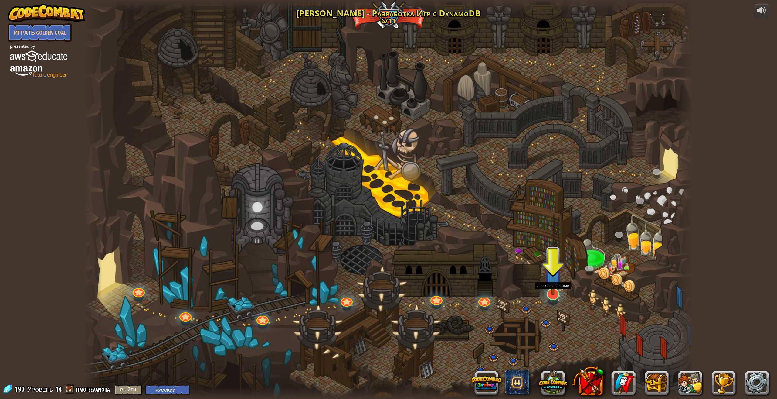
click at [550, 294] on img at bounding box center [553, 275] width 18 height 40
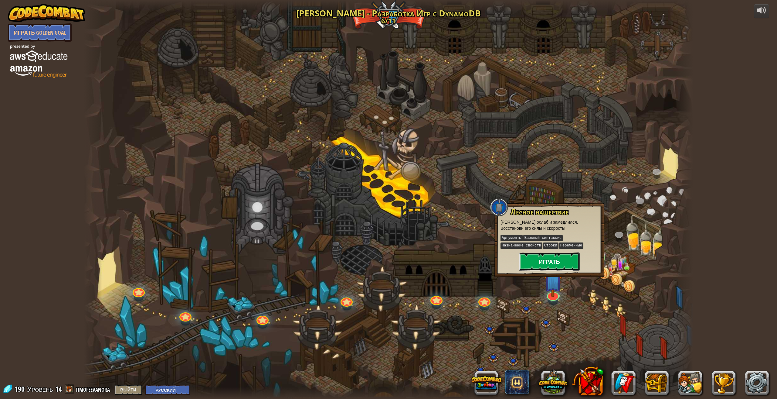
click at [557, 258] on button "Играть" at bounding box center [549, 261] width 61 height 18
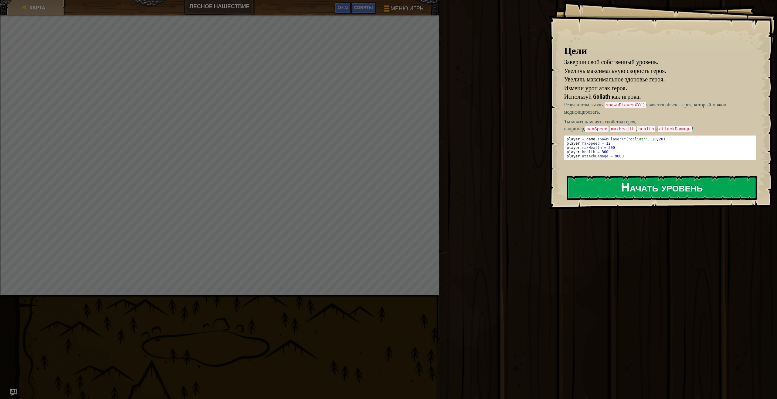
click at [606, 186] on button "Начать уровень" at bounding box center [662, 188] width 190 height 24
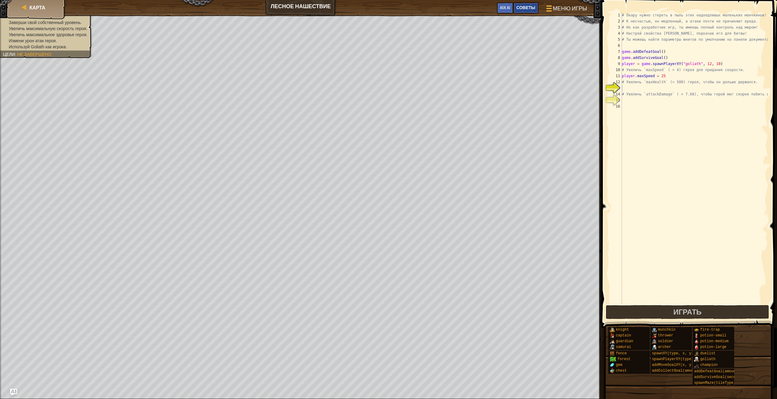
click at [525, 10] on span "Советы" at bounding box center [525, 8] width 19 height 6
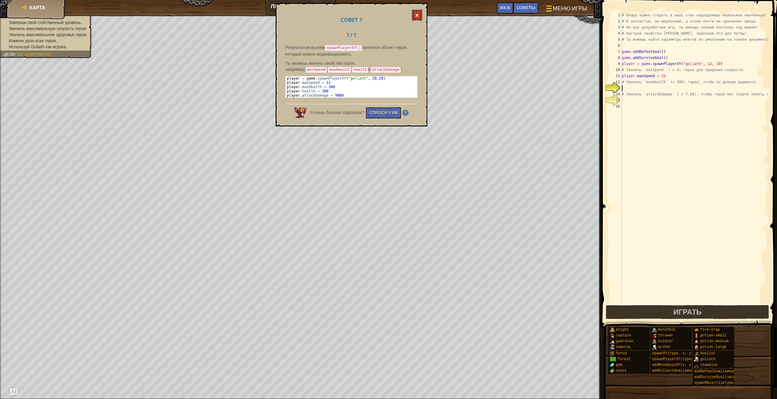
click at [418, 12] on button at bounding box center [417, 14] width 10 height 11
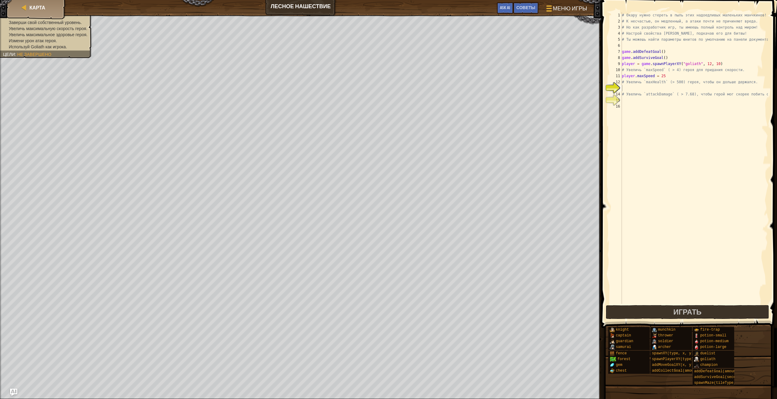
click at [736, 320] on span at bounding box center [690, 154] width 181 height 345
click at [655, 311] on button "Играть" at bounding box center [687, 312] width 163 height 14
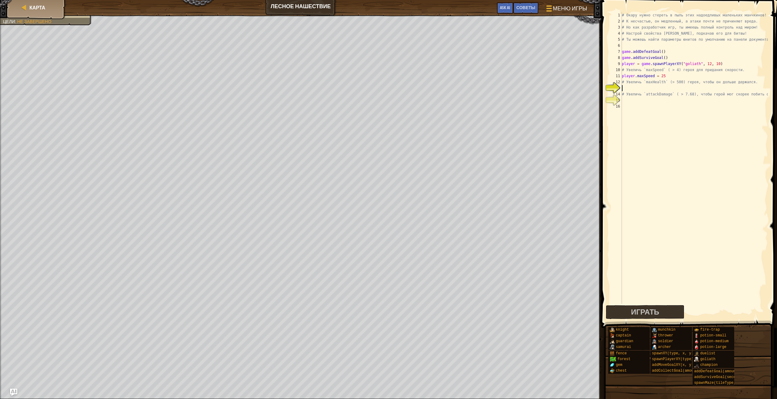
scroll to position [3, 0]
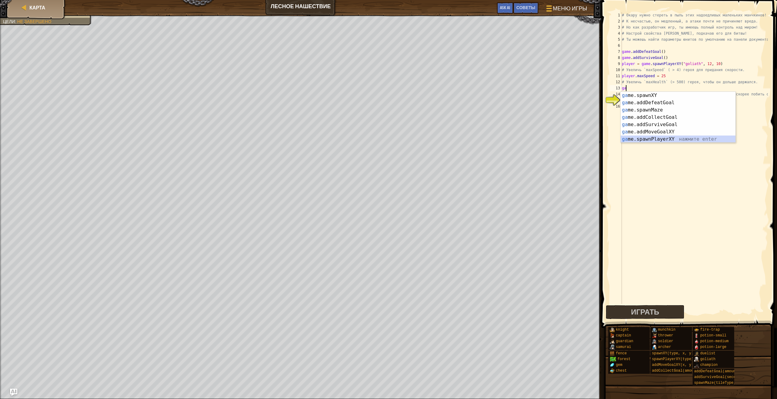
click at [676, 137] on div "ga me.spawnXY нажмите enter ga me.addDefeatGoal нажмите enter ga me.spawnMaze н…" at bounding box center [678, 125] width 115 height 66
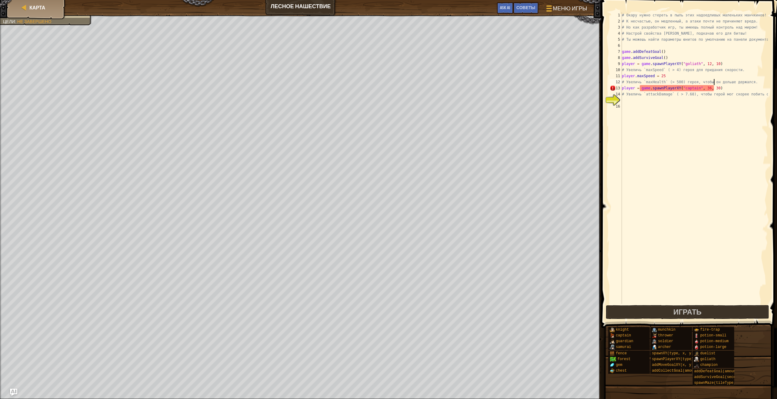
click at [715, 83] on div "# Окару нужно стереть в пыль этих надоедливых маленьких манчкинов! # К несчасть…" at bounding box center [694, 164] width 147 height 304
click at [726, 90] on div "# Окару нужно стереть в пыль этих надоедливых маленьких манчкинов! # К несчасть…" at bounding box center [694, 164] width 147 height 304
type textarea "p"
type textarea "# Увеличь `maxHealth` (> 500) героя, чтобы он дольше дер"
click at [527, 7] on span "Советы" at bounding box center [525, 8] width 19 height 6
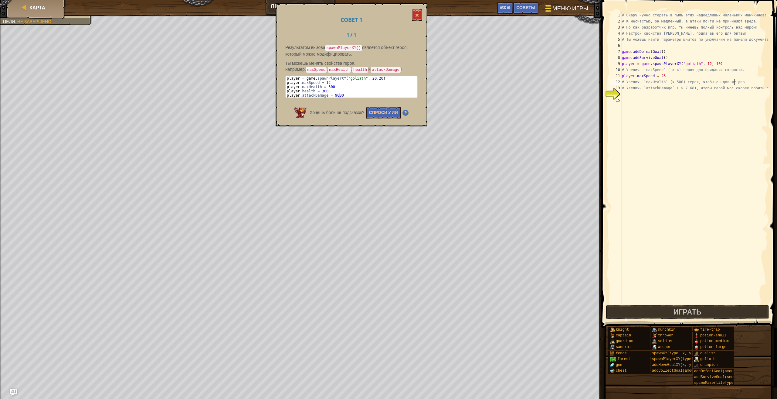
click at [556, 8] on span "Меню игры" at bounding box center [570, 8] width 36 height 8
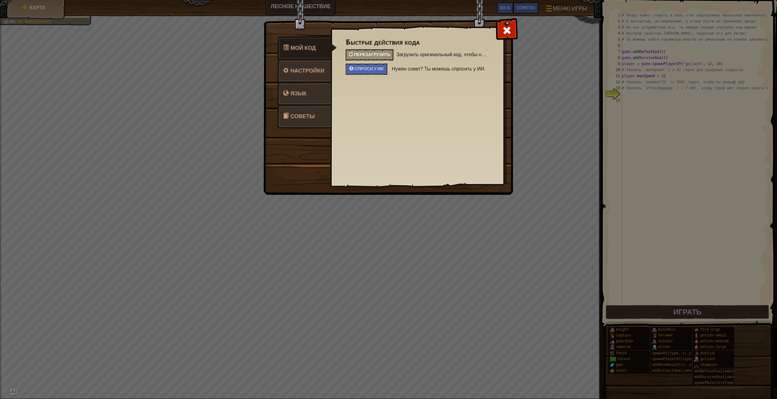
click at [379, 54] on span "Перезагрузить" at bounding box center [372, 54] width 36 height 6
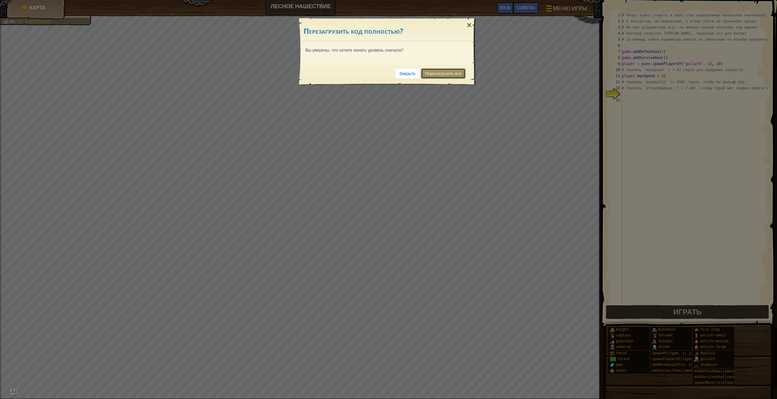
click at [441, 75] on link "Перезагрузить всё" at bounding box center [443, 73] width 45 height 10
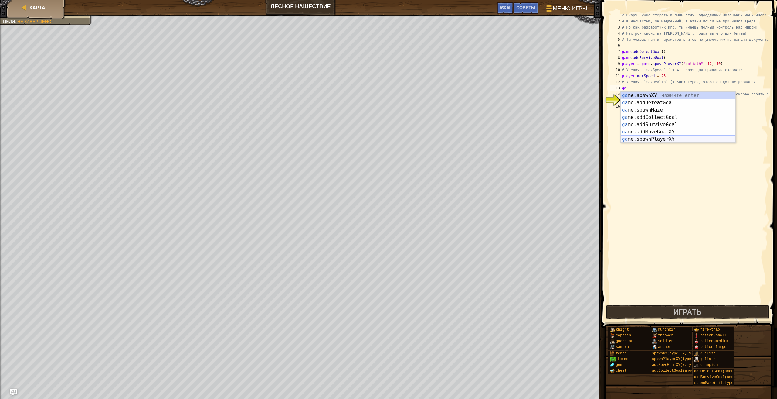
click at [670, 138] on div "ga me.spawnXY нажмите enter ga me.addDefeatGoal нажмите enter ga me.spawnMaze н…" at bounding box center [678, 125] width 115 height 66
type textarea "player = game.spawnPlayerXY("captain", 36, 30)"
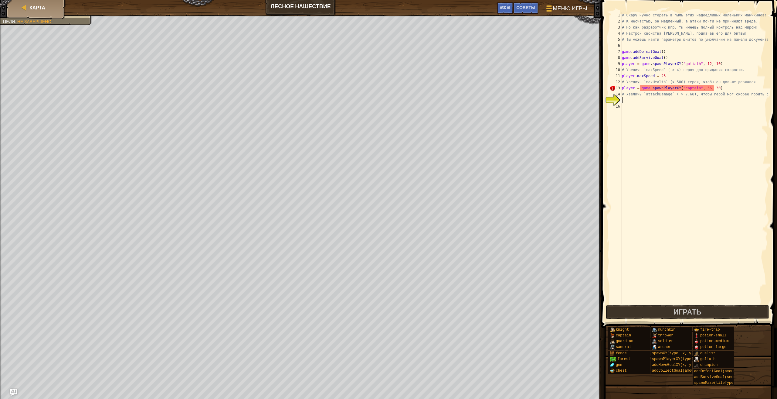
click at [737, 103] on div "# Окару нужно стереть в пыль этих надоедливых маленьких манчкинов! # К несчасть…" at bounding box center [694, 164] width 147 height 304
click at [749, 87] on div "# Окару нужно стереть в пыль этих надоедливых маленьких манчкинов! # К несчасть…" at bounding box center [694, 164] width 147 height 304
type textarea "p"
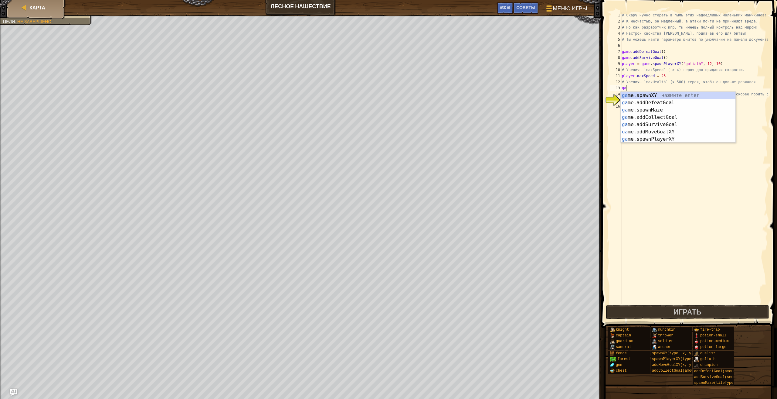
scroll to position [3, 0]
type textarea "g"
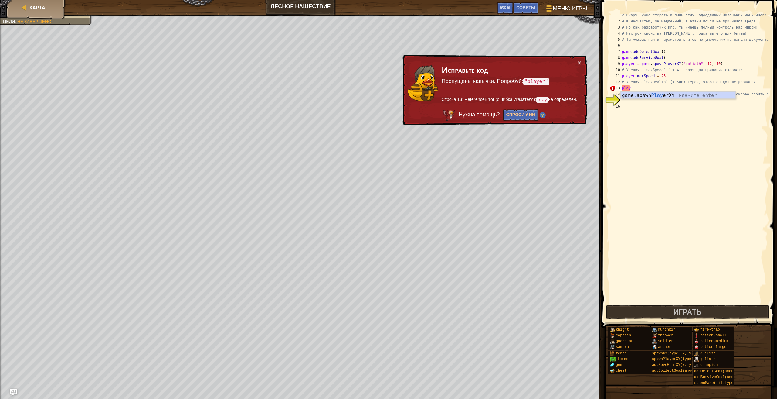
scroll to position [3, 1]
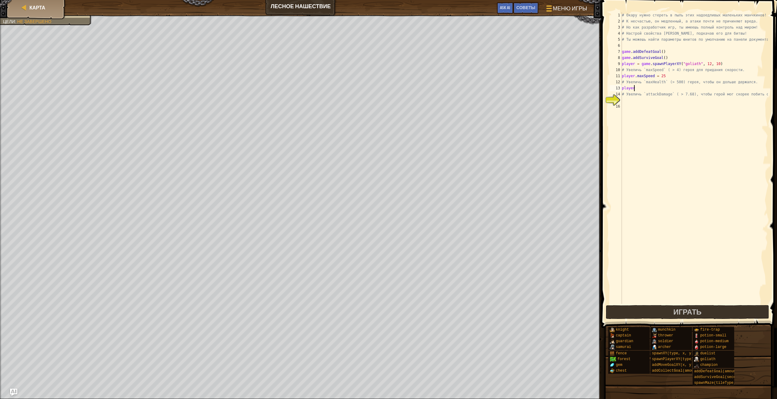
click at [656, 91] on div "# Окару нужно стереть в пыль этих надоедливых маленьких манчкинов! # К несчасть…" at bounding box center [694, 164] width 147 height 304
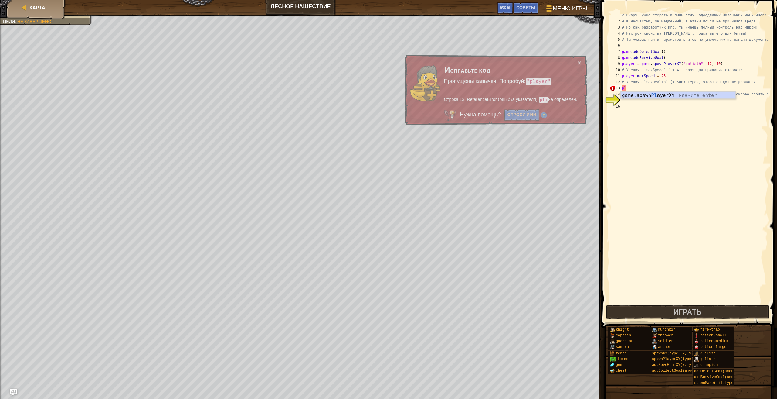
scroll to position [3, 0]
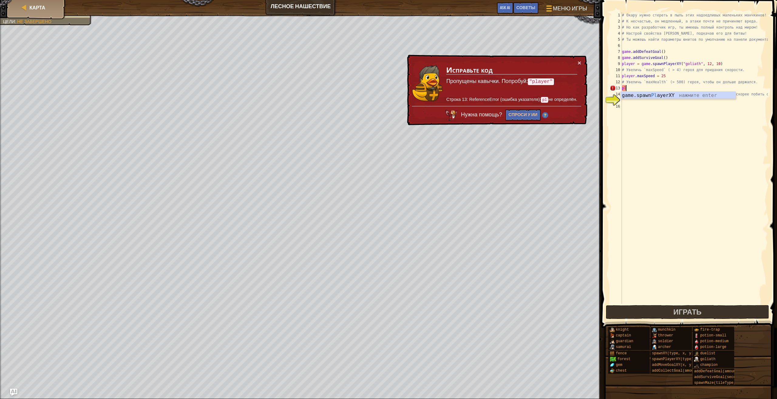
type textarea "p"
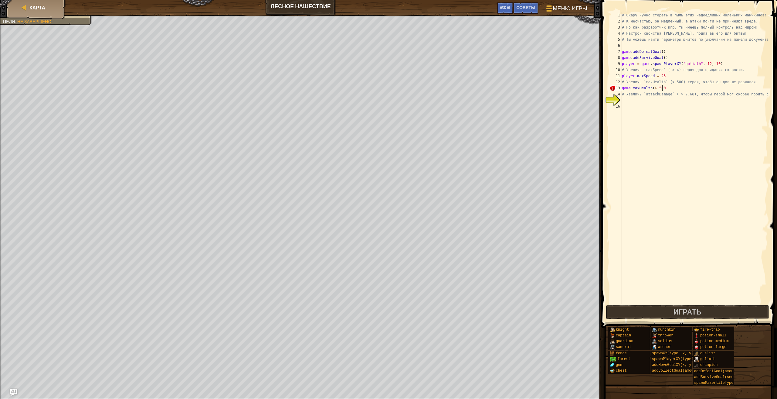
scroll to position [3, 3]
click at [610, 308] on button "Играть" at bounding box center [687, 312] width 163 height 14
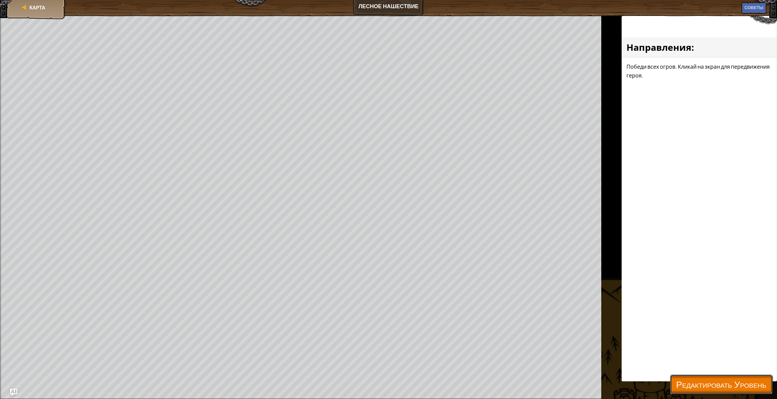
click at [684, 387] on span "Редактировать Уровень" at bounding box center [721, 384] width 90 height 12
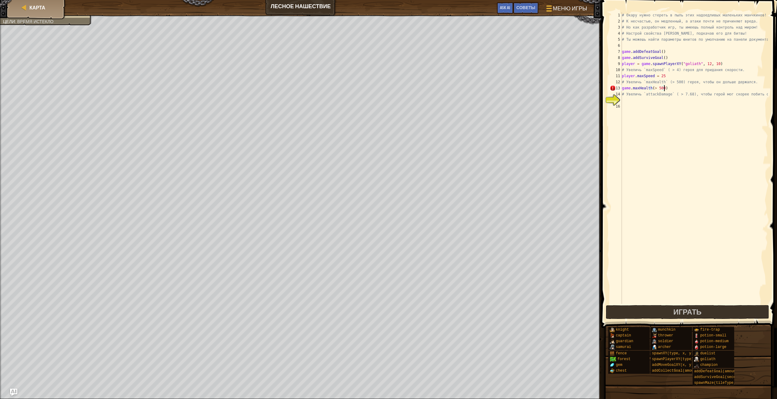
click at [671, 90] on div "# Окару нужно стереть в пыль этих надоедливых маленьких манчкинов! # К несчасть…" at bounding box center [694, 164] width 147 height 304
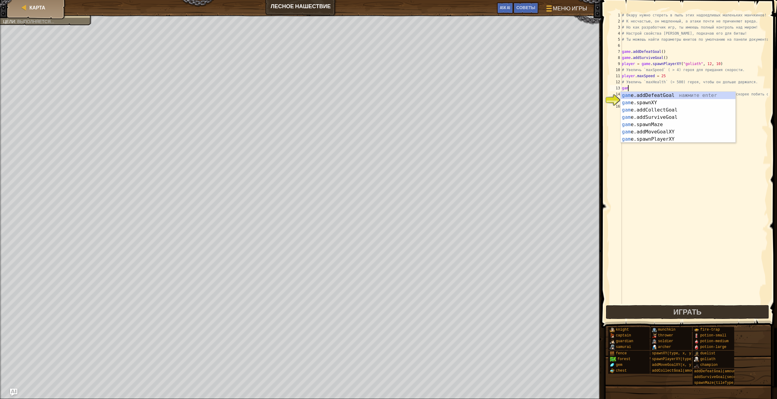
scroll to position [3, 0]
type textarea "g"
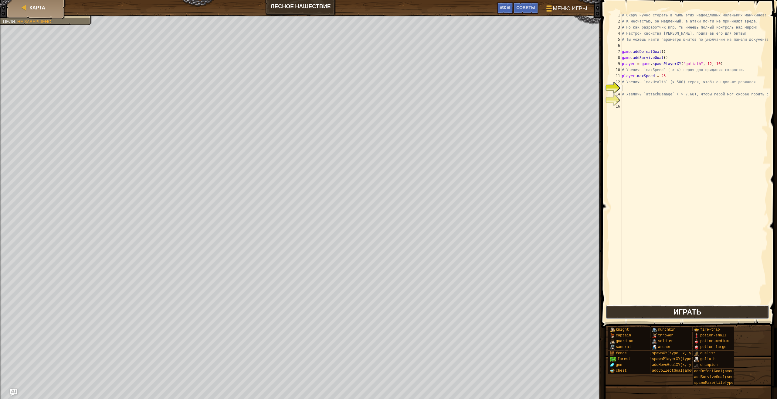
click at [654, 316] on button "Играть" at bounding box center [687, 312] width 163 height 14
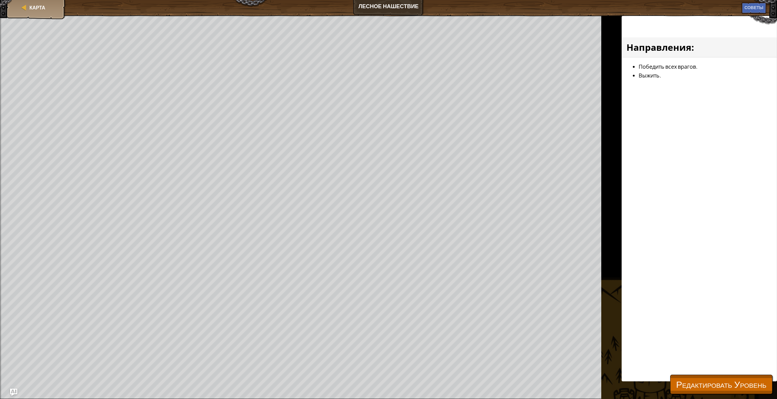
drag, startPoint x: 291, startPoint y: 4, endPoint x: 301, endPoint y: 14, distance: 14.2
click at [301, 14] on div "[PERSON_NAME] нашествие Меню игры Готово Советы Ask AI" at bounding box center [388, 7] width 777 height 15
click at [316, 40] on div "[PERSON_NAME] нашествие Меню игры Готово Советы Ask AI 1 הההההההההההההההההההההה…" at bounding box center [388, 199] width 777 height 399
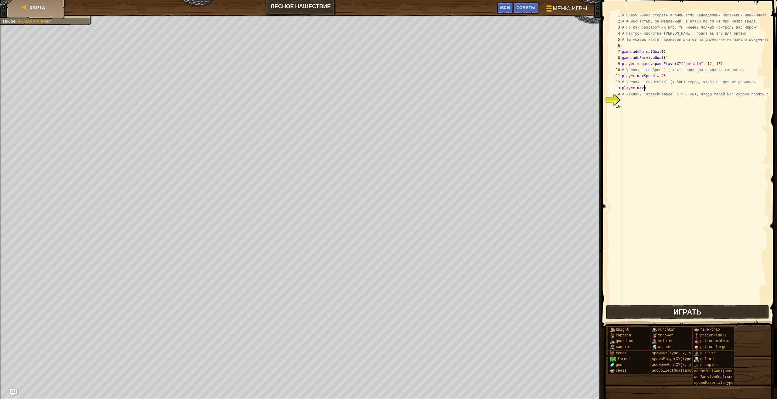
scroll to position [3, 2]
click at [663, 89] on div "# Окару нужно стереть в пыль этих надоедливых маленьких манчкинов! # К несчасть…" at bounding box center [694, 164] width 147 height 304
type textarea "player.maxHealth(> 500)"
